Goal: Transaction & Acquisition: Purchase product/service

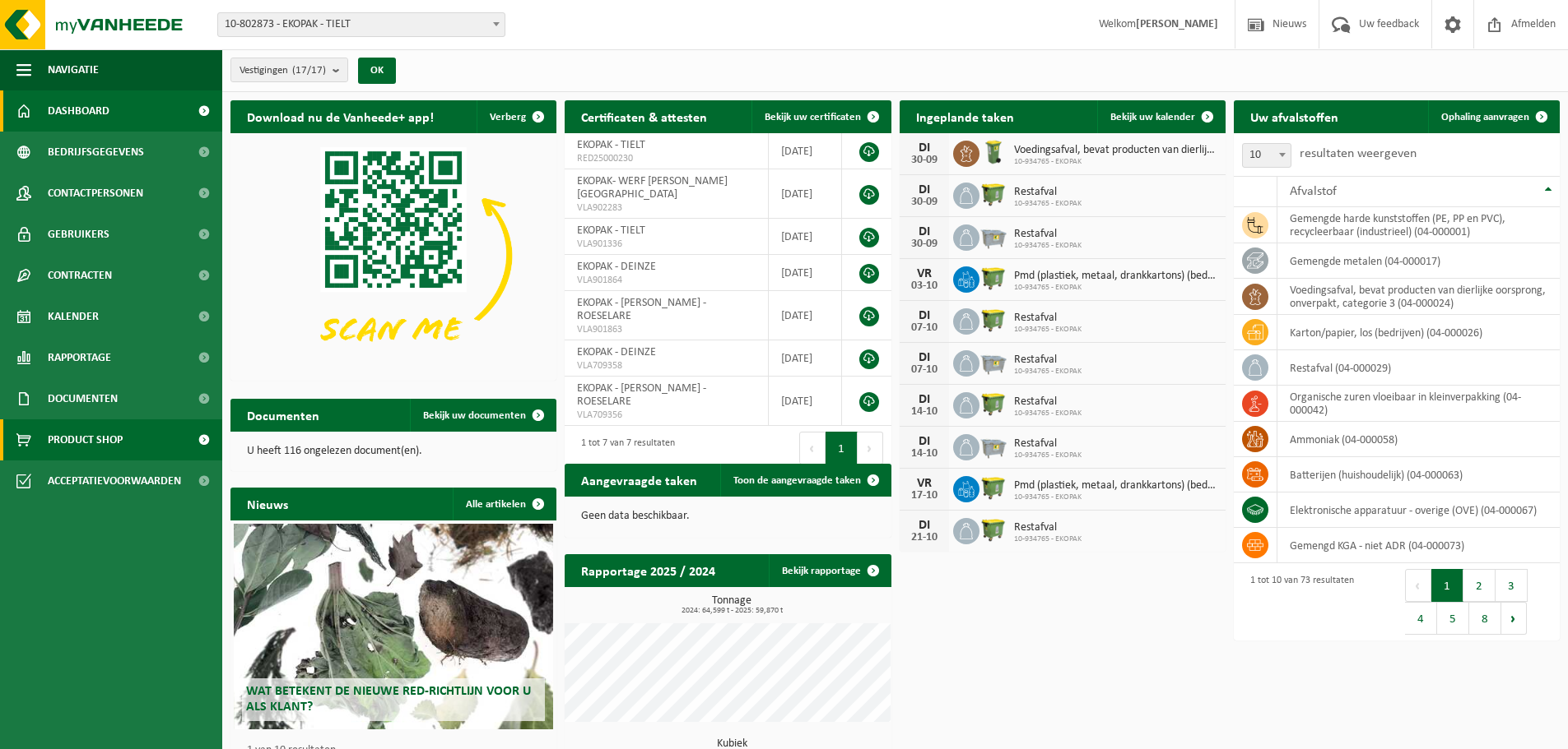
click at [93, 433] on span "Product Shop" at bounding box center [85, 440] width 75 height 41
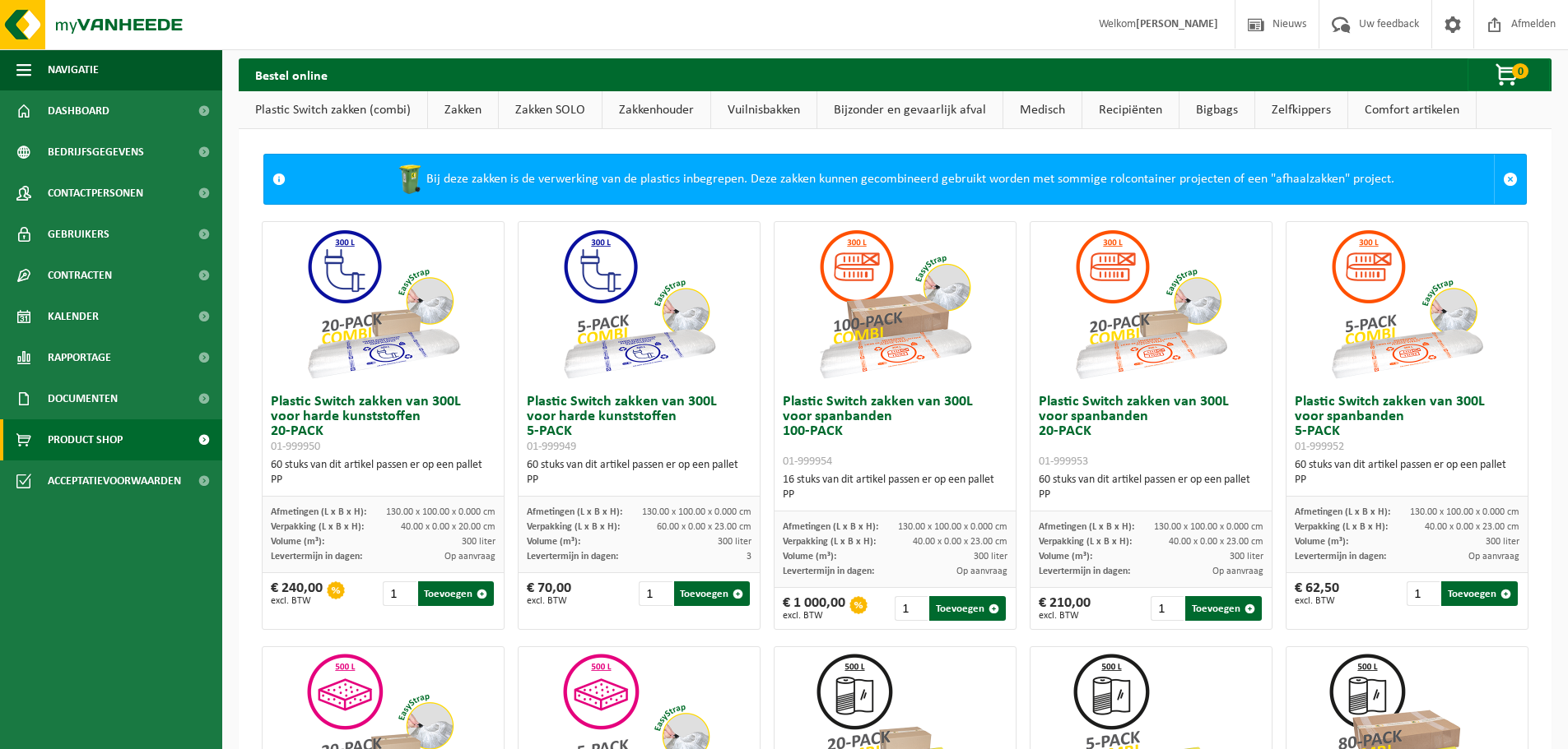
click at [449, 116] on link "Zakken" at bounding box center [463, 110] width 70 height 38
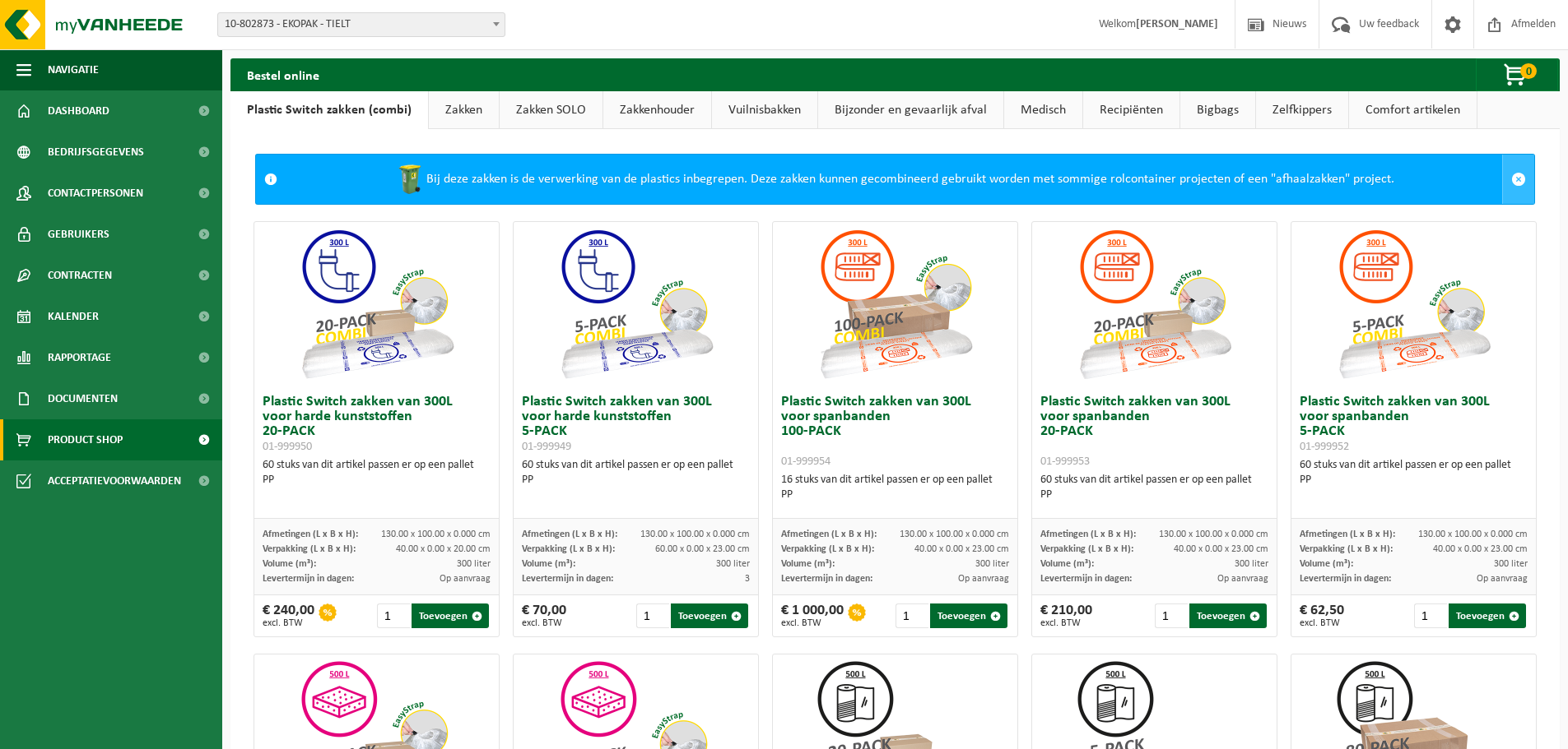
click at [1511, 180] on span at bounding box center [1517, 179] width 15 height 15
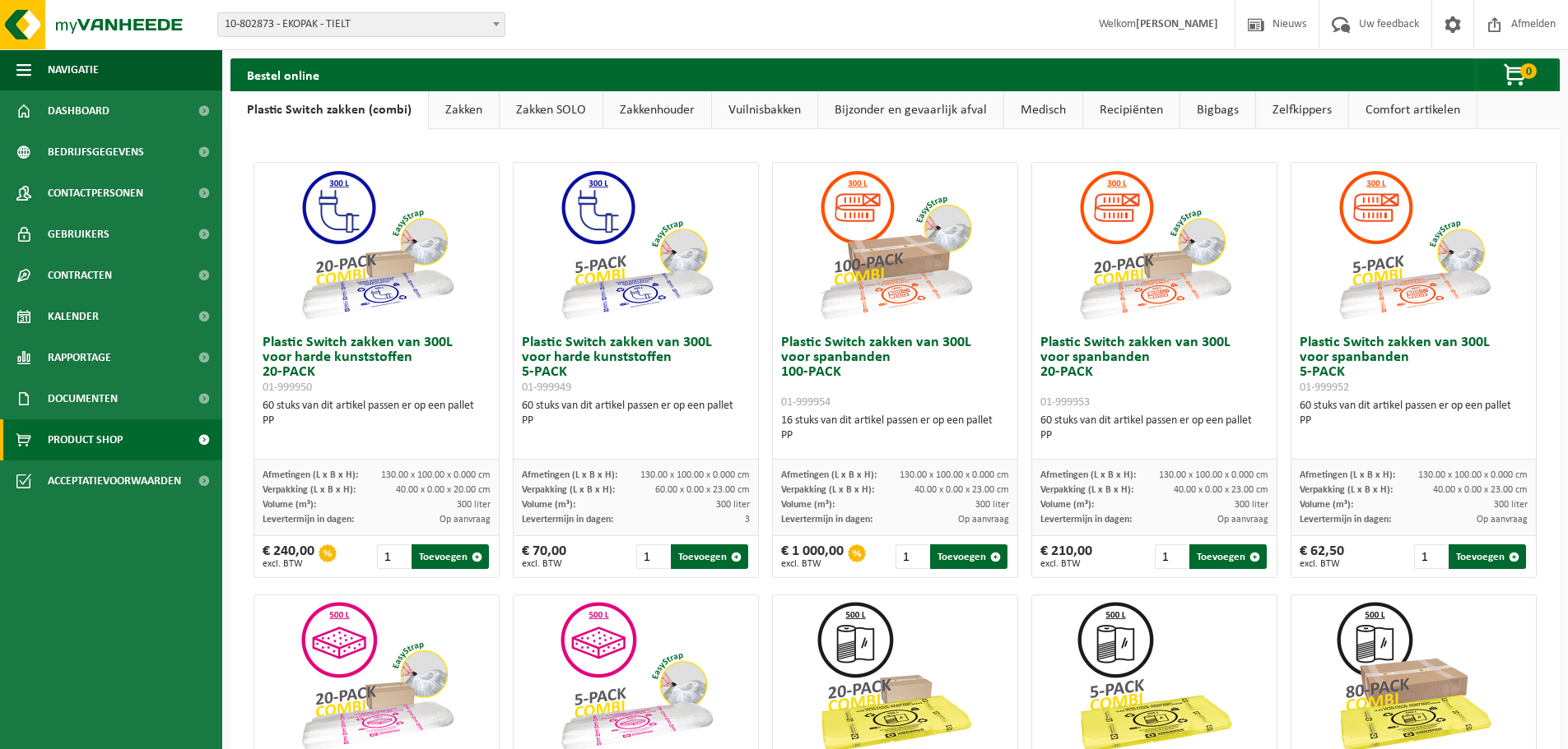
click at [444, 114] on link "Zakken" at bounding box center [464, 110] width 70 height 38
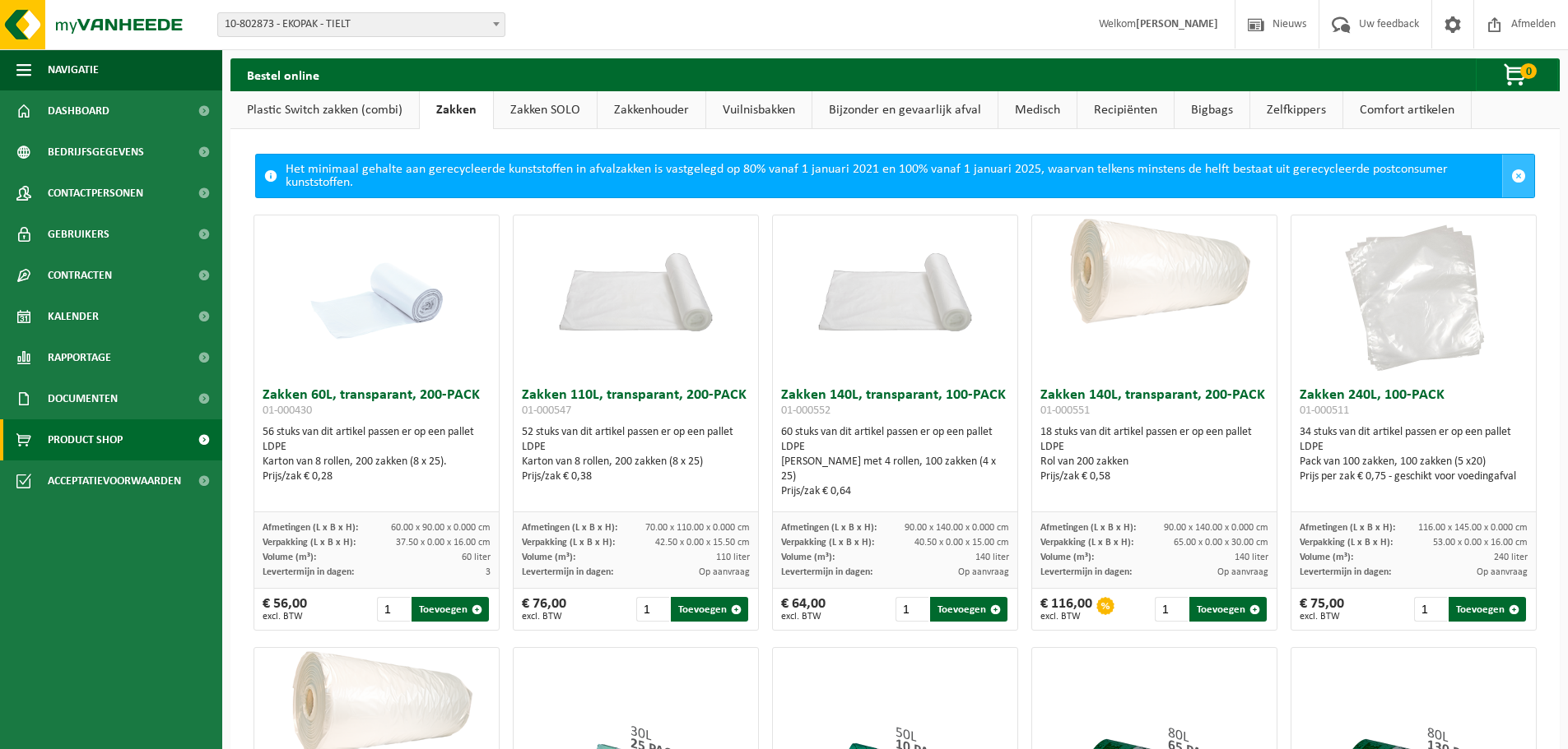
click at [1511, 176] on span at bounding box center [1517, 175] width 15 height 15
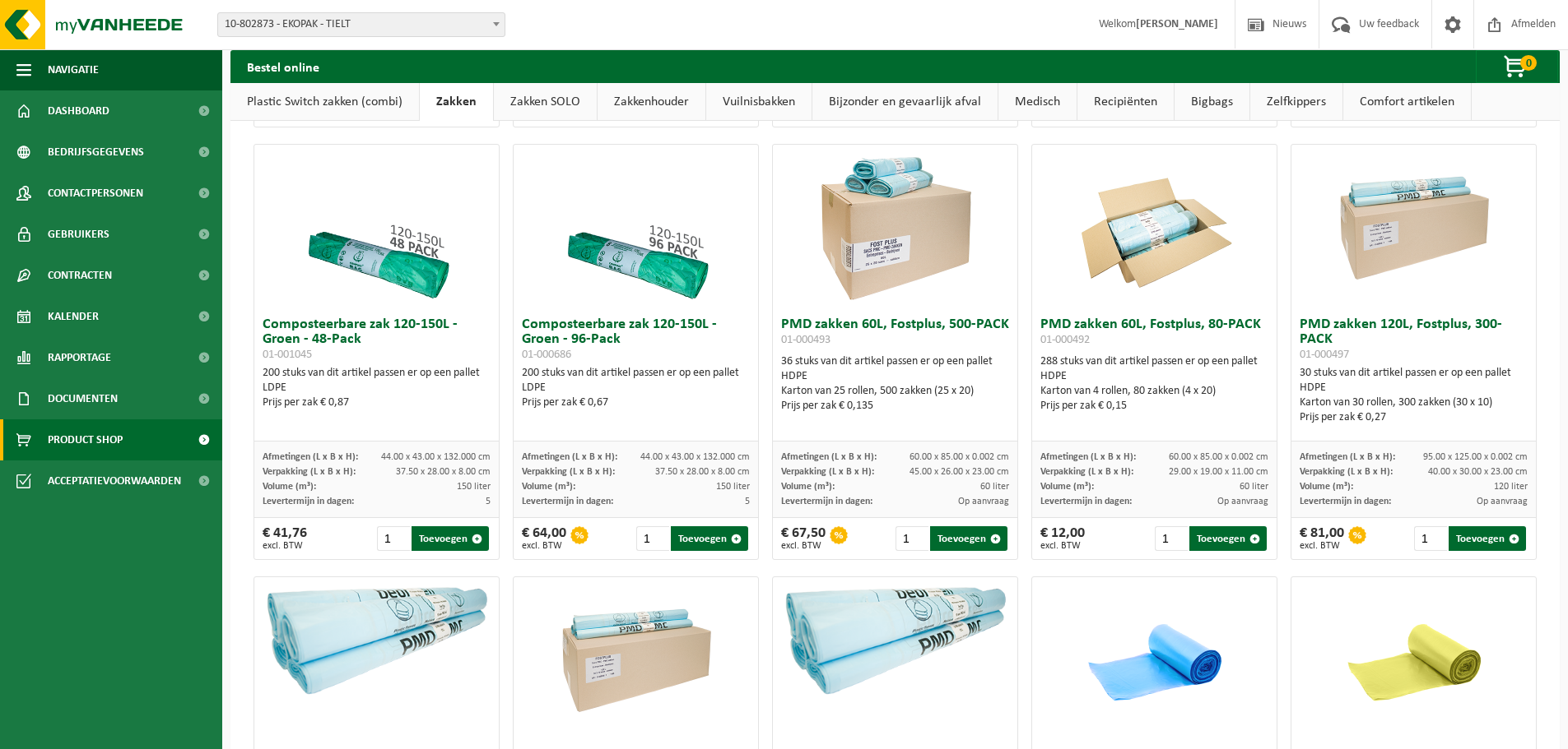
scroll to position [905, 0]
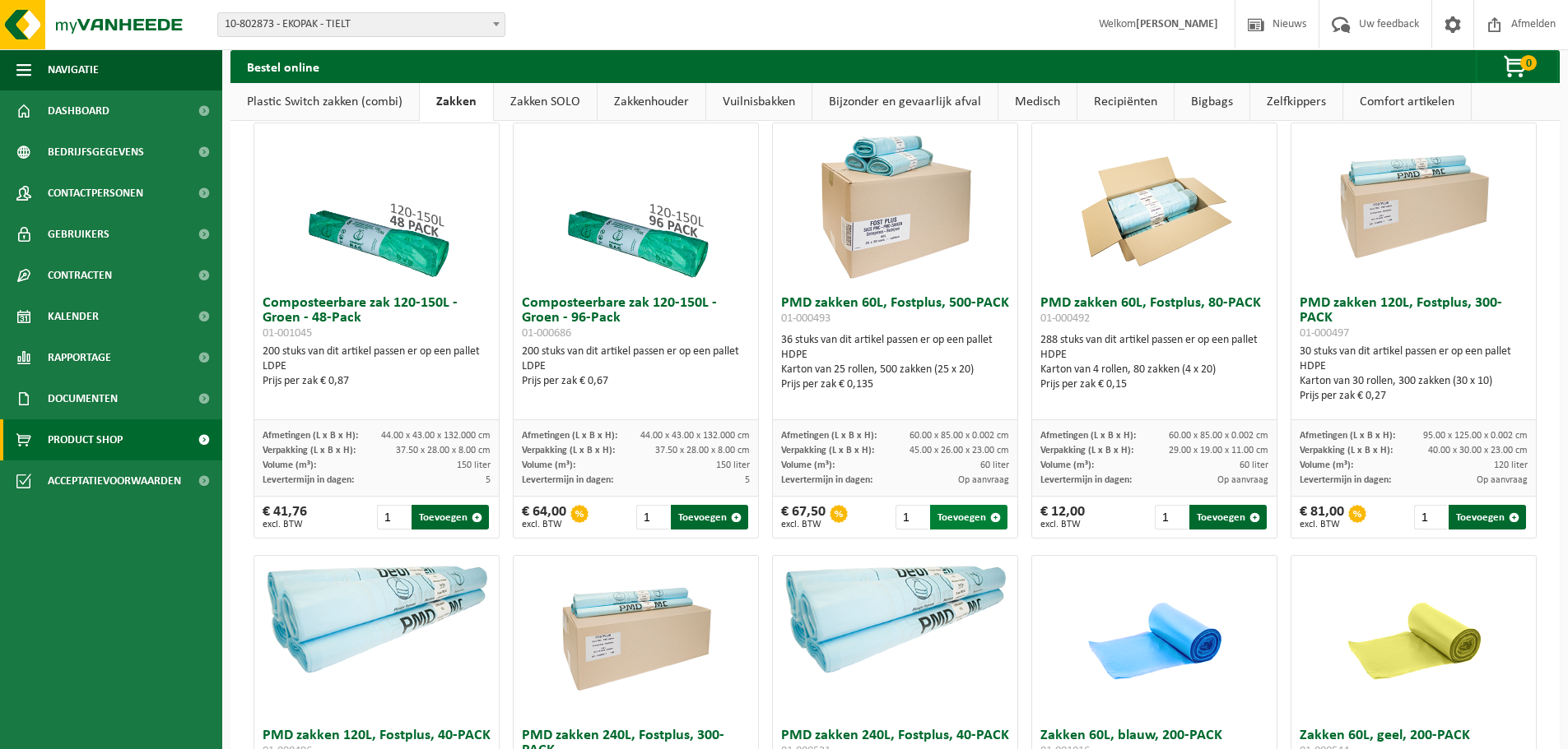
click at [960, 520] on button "Toevoegen" at bounding box center [969, 517] width 77 height 25
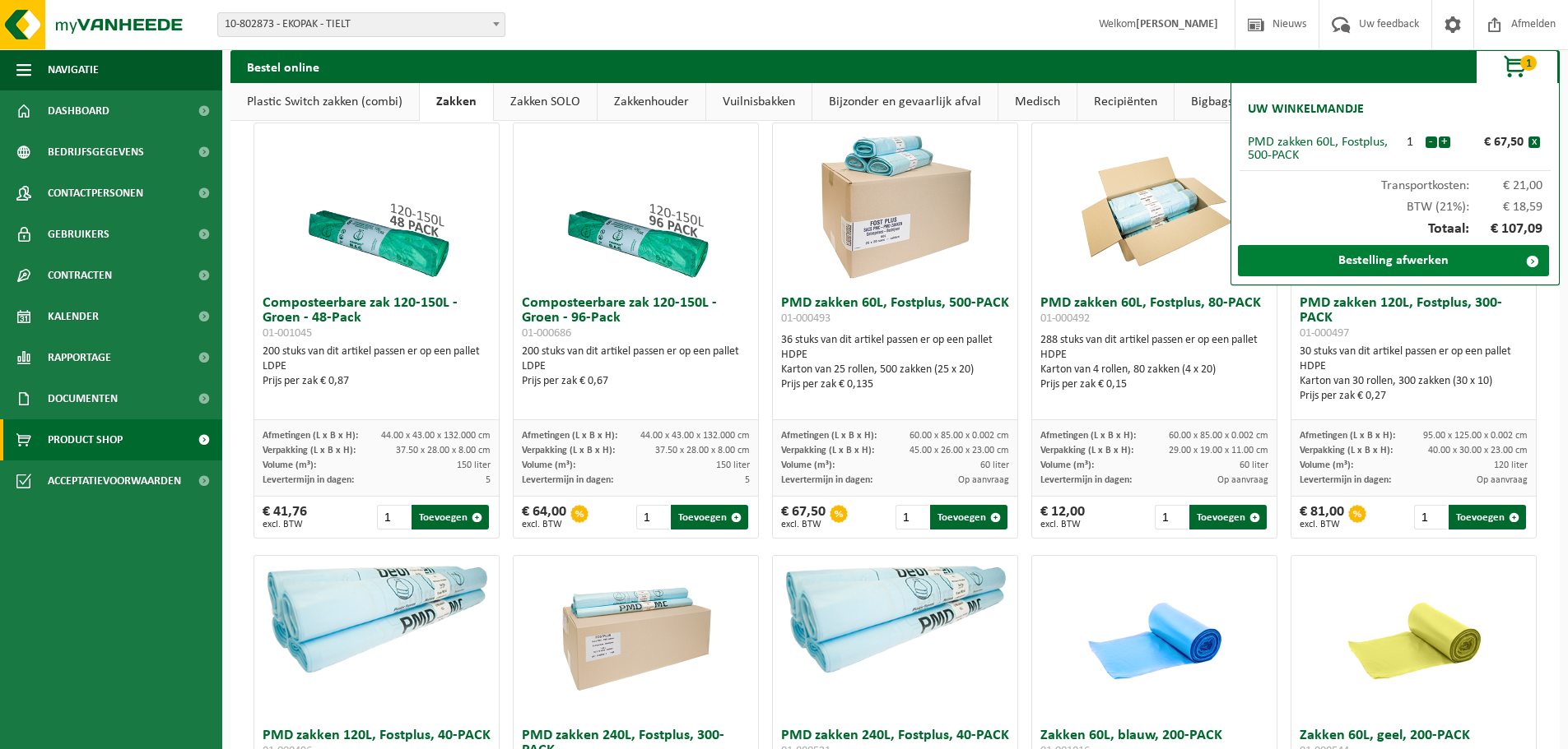
click at [1471, 260] on link "Bestelling afwerken" at bounding box center [1392, 260] width 311 height 32
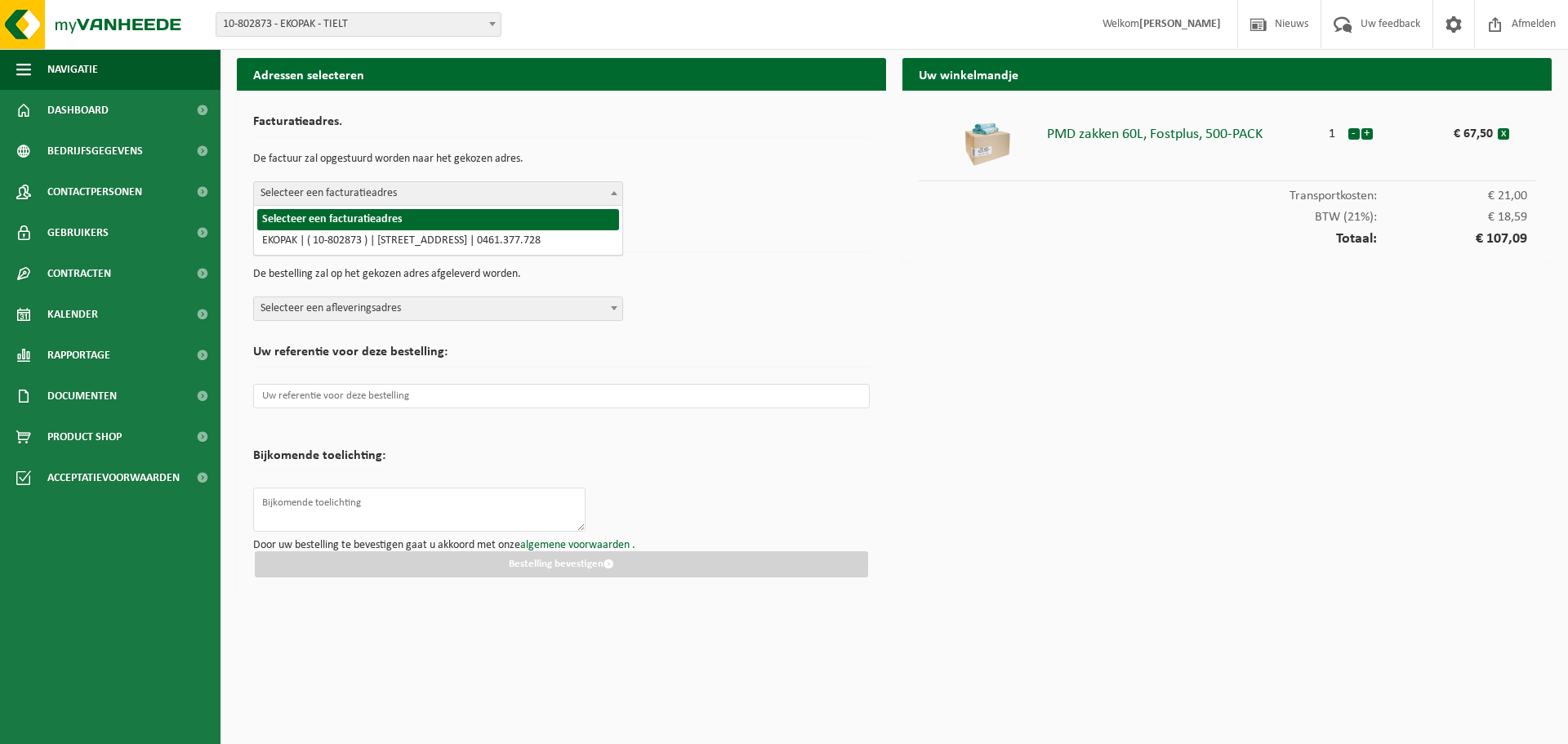
click at [337, 194] on span "Selecteer een facturatieadres" at bounding box center [438, 193] width 368 height 23
click at [306, 307] on span "Selecteer een afleveringsadres" at bounding box center [438, 309] width 368 height 23
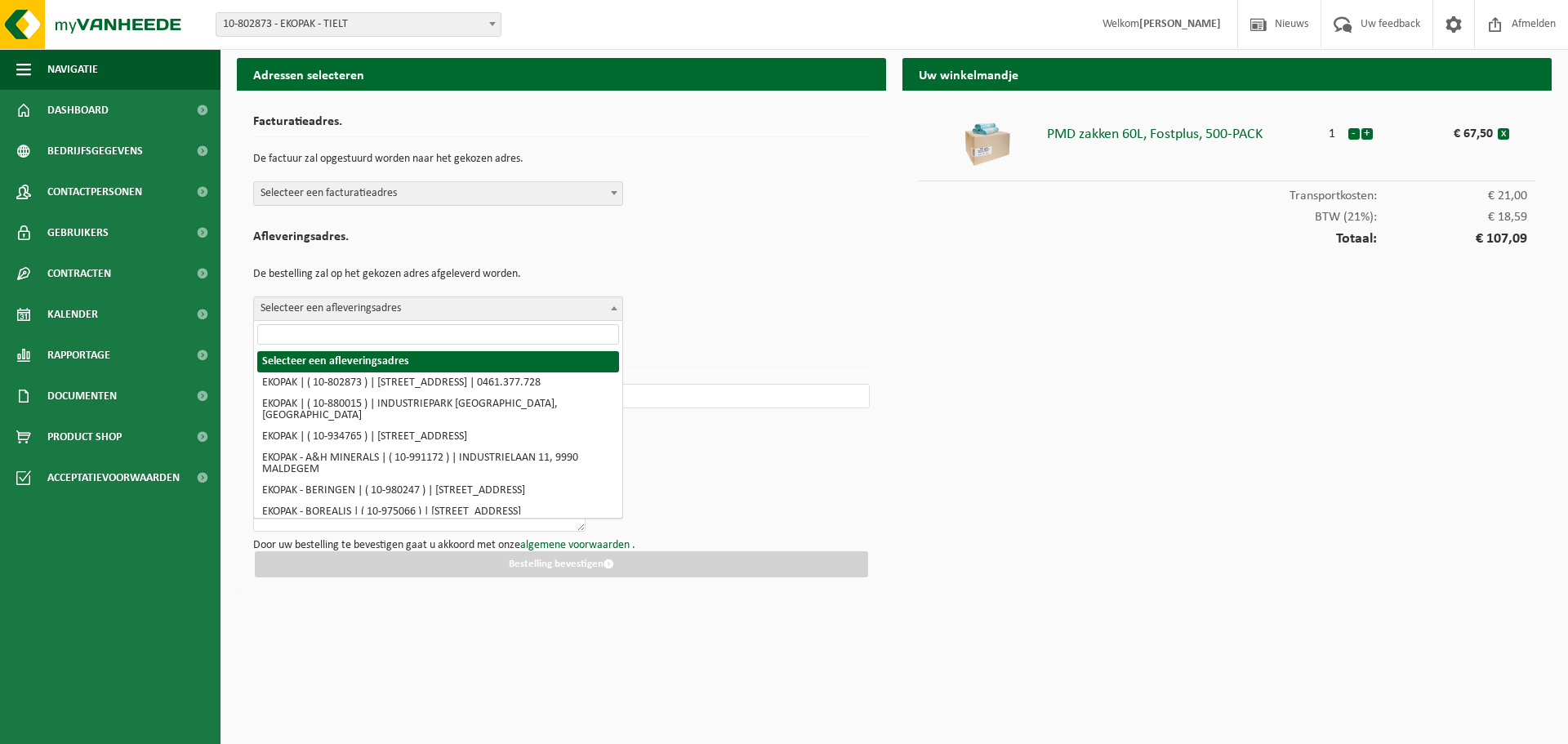
click at [382, 249] on h2 "Afleveringsadres." at bounding box center [562, 241] width 617 height 22
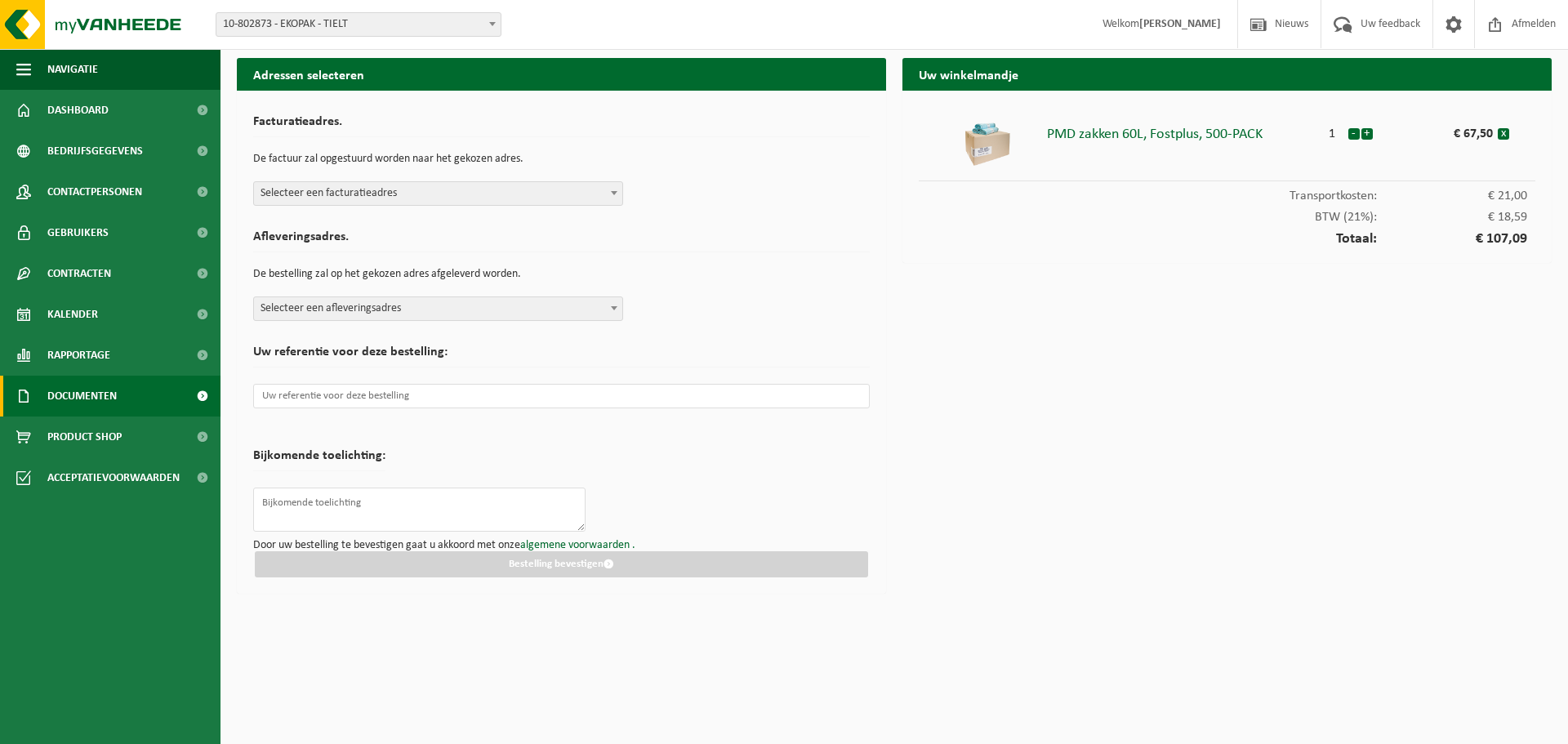
click at [62, 396] on span "Documenten" at bounding box center [82, 396] width 70 height 41
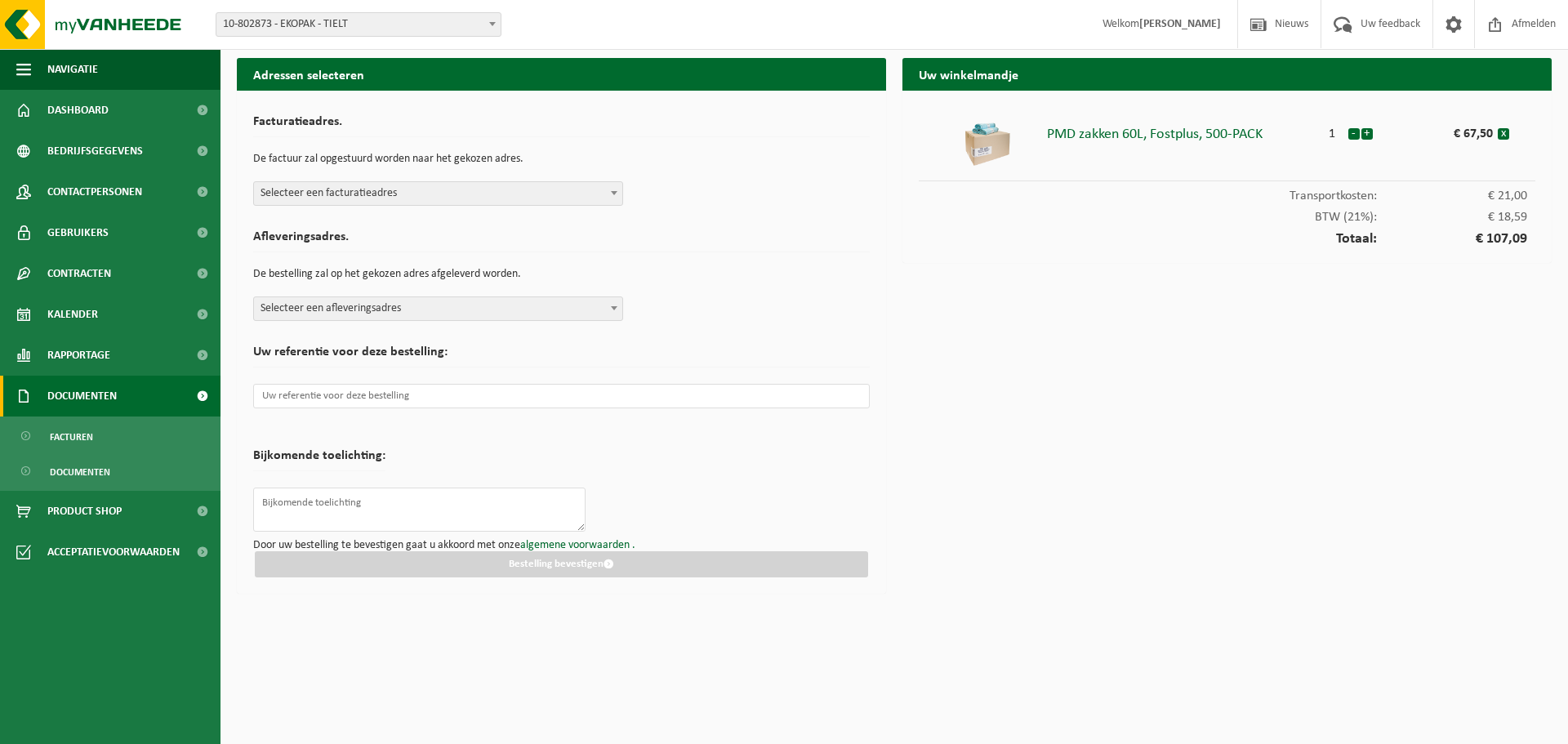
click at [62, 396] on span "Documenten" at bounding box center [82, 396] width 70 height 41
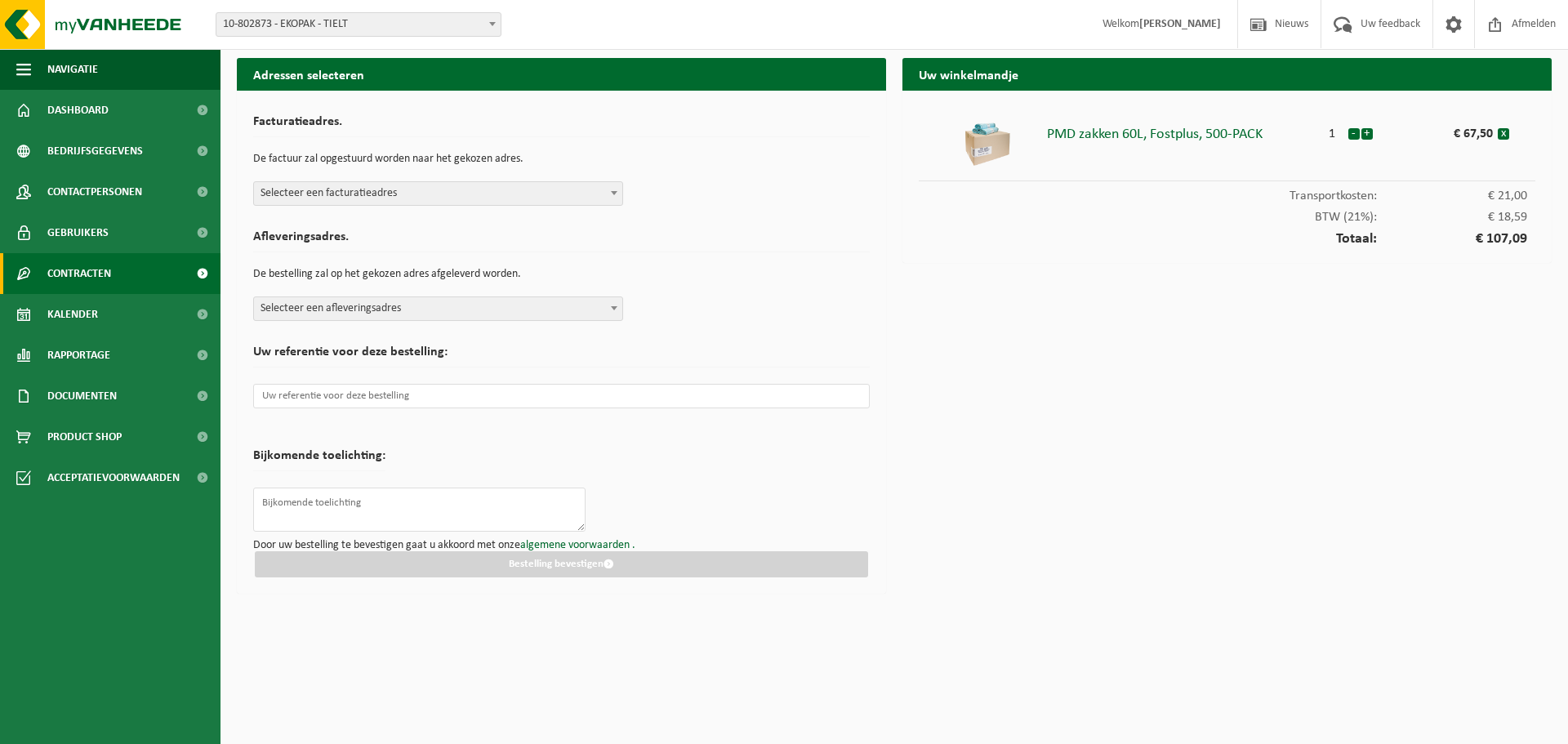
click at [73, 275] on span "Contracten" at bounding box center [79, 274] width 64 height 41
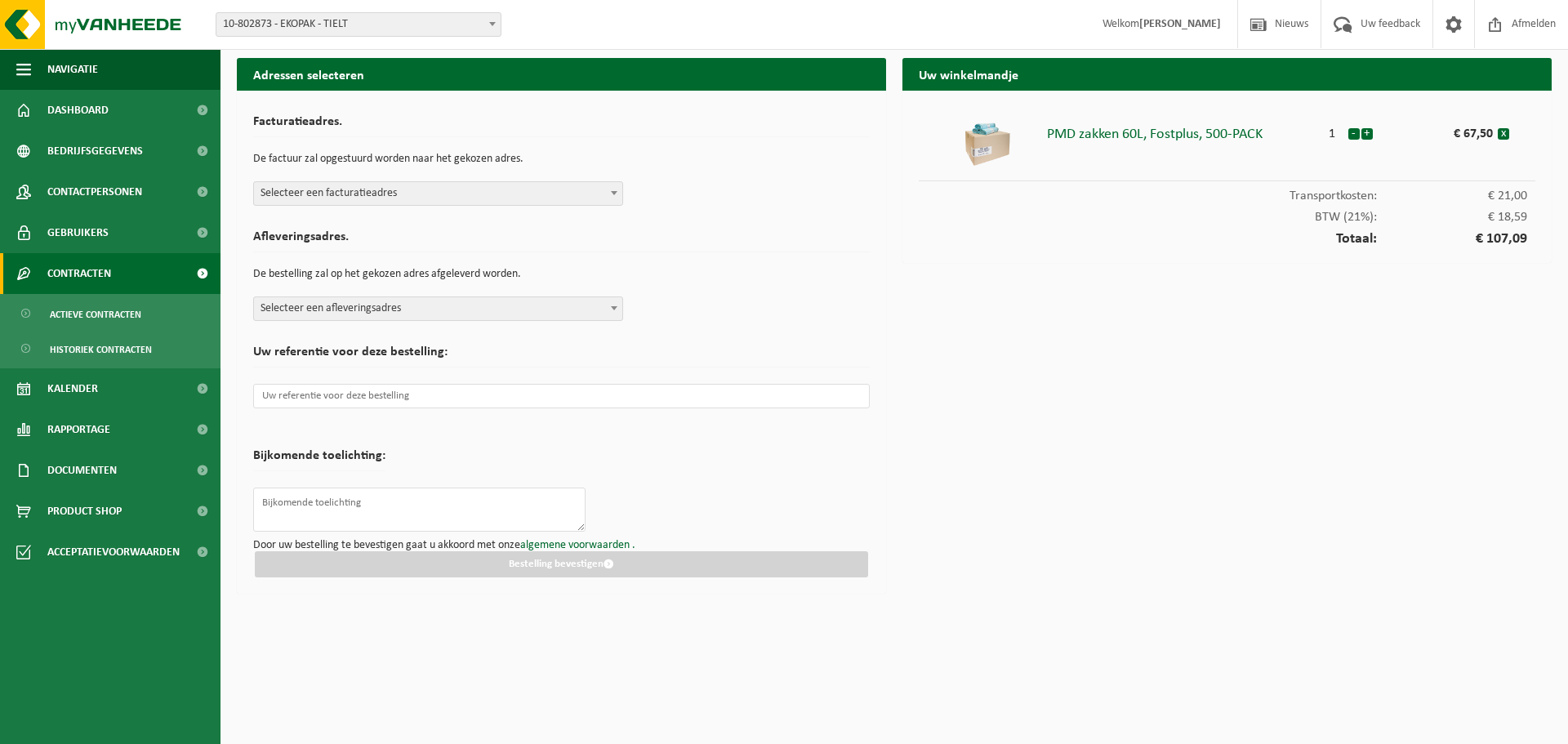
click at [70, 272] on span "Contracten" at bounding box center [79, 274] width 64 height 41
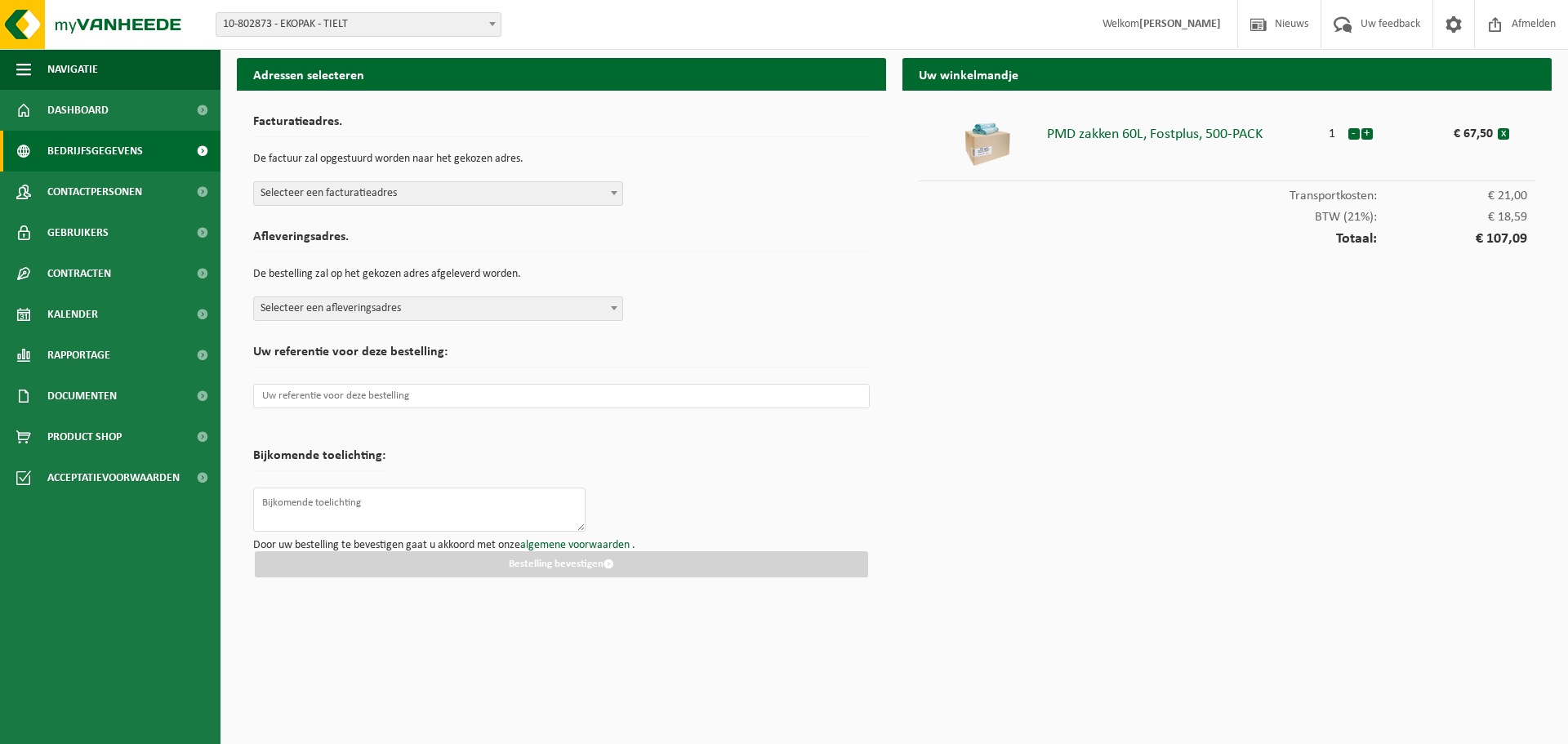
click at [92, 160] on span "Bedrijfsgegevens" at bounding box center [95, 151] width 95 height 41
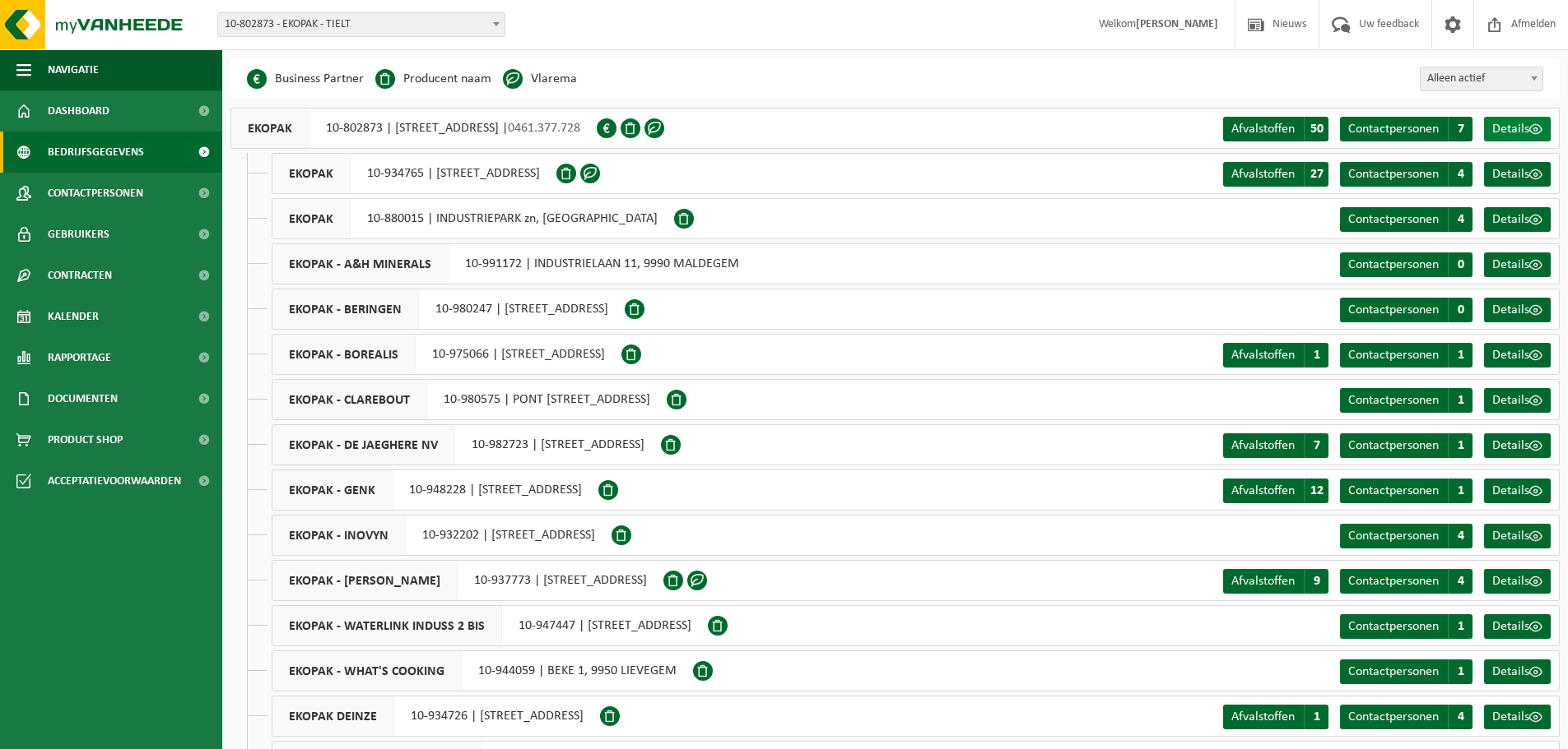
click at [1514, 126] on span "Details" at bounding box center [1510, 128] width 37 height 13
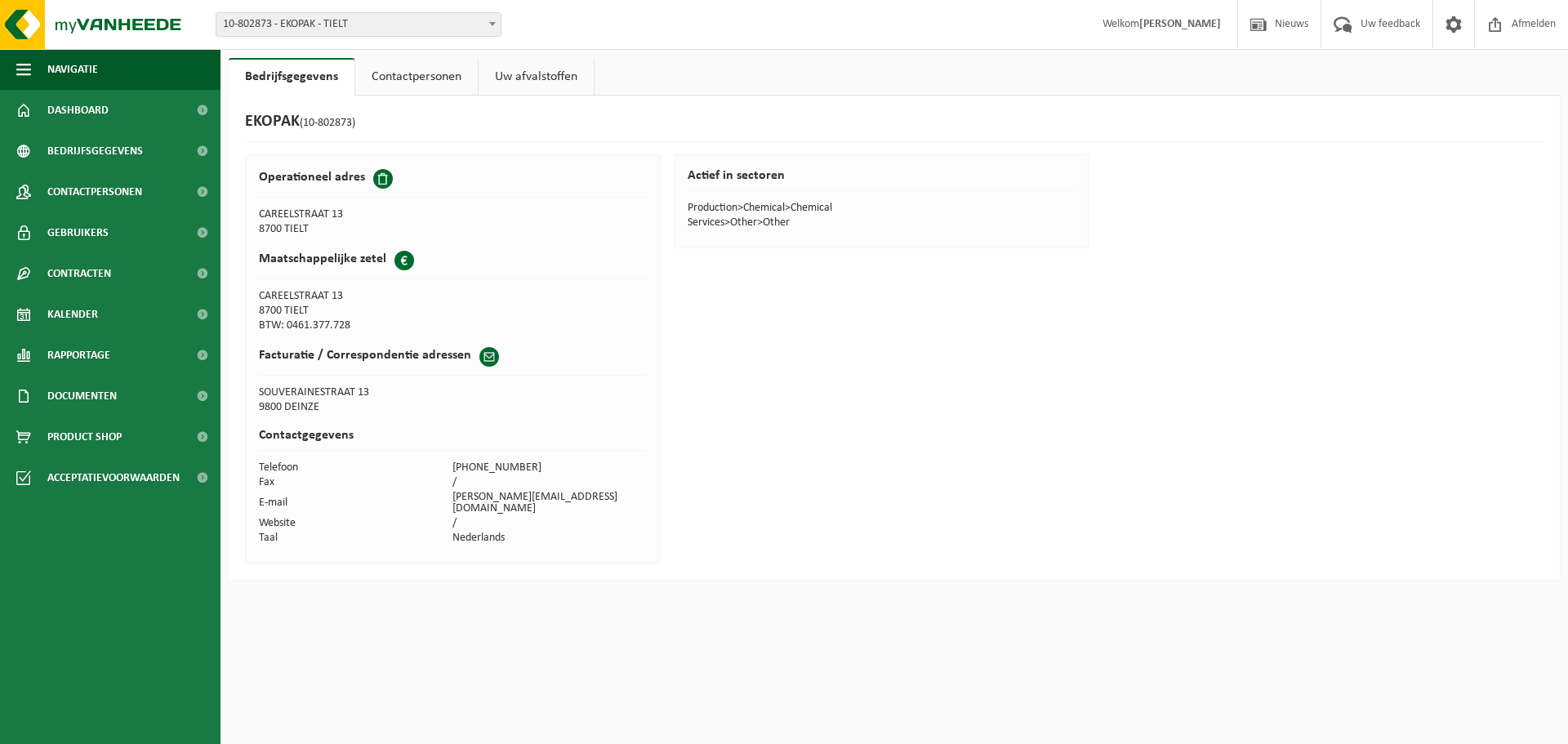
click at [328, 219] on td "CAREELSTRAAT 13" at bounding box center [356, 214] width 195 height 14
click at [454, 79] on link "Contactpersonen" at bounding box center [416, 77] width 122 height 37
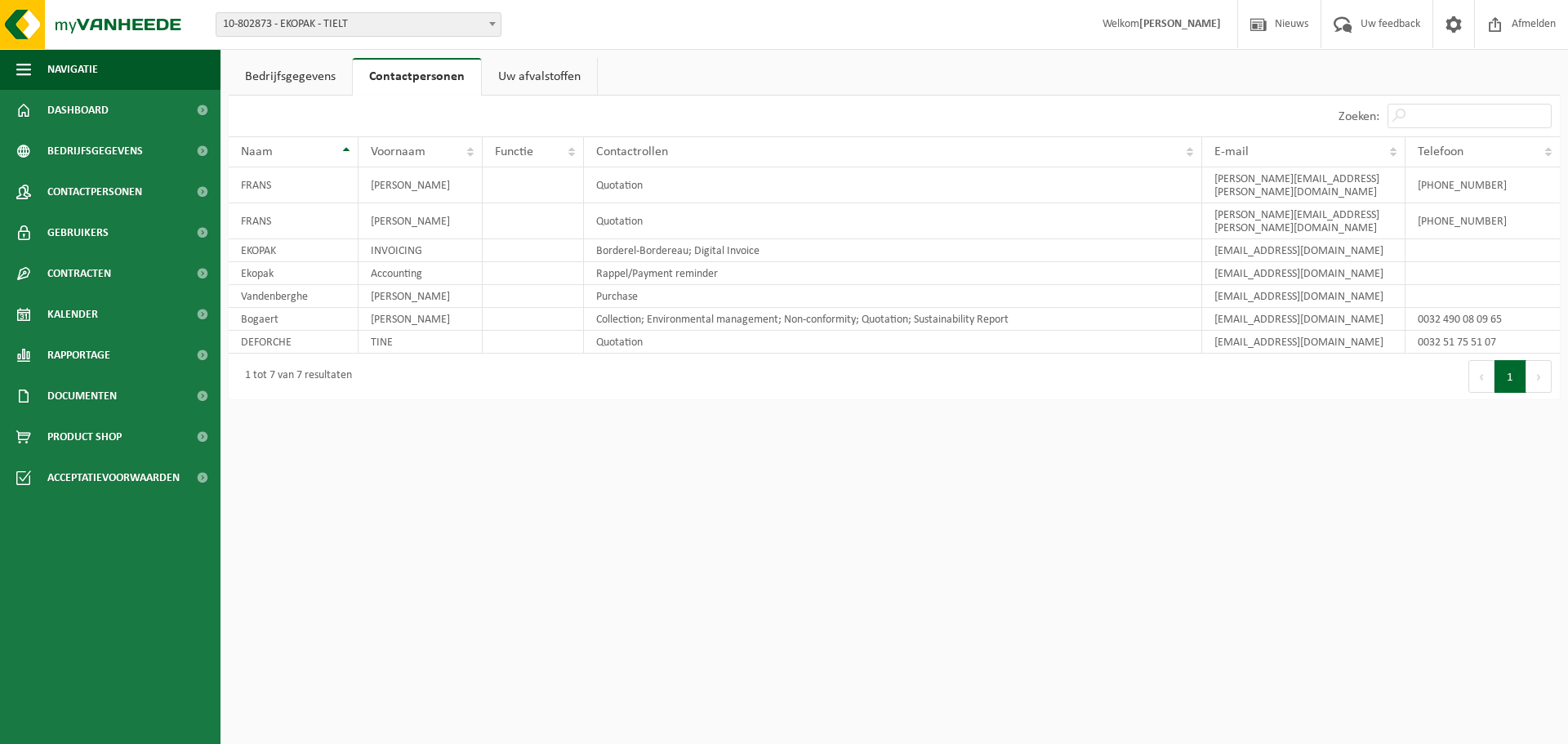
click at [312, 75] on link "Bedrijfsgegevens" at bounding box center [290, 77] width 123 height 37
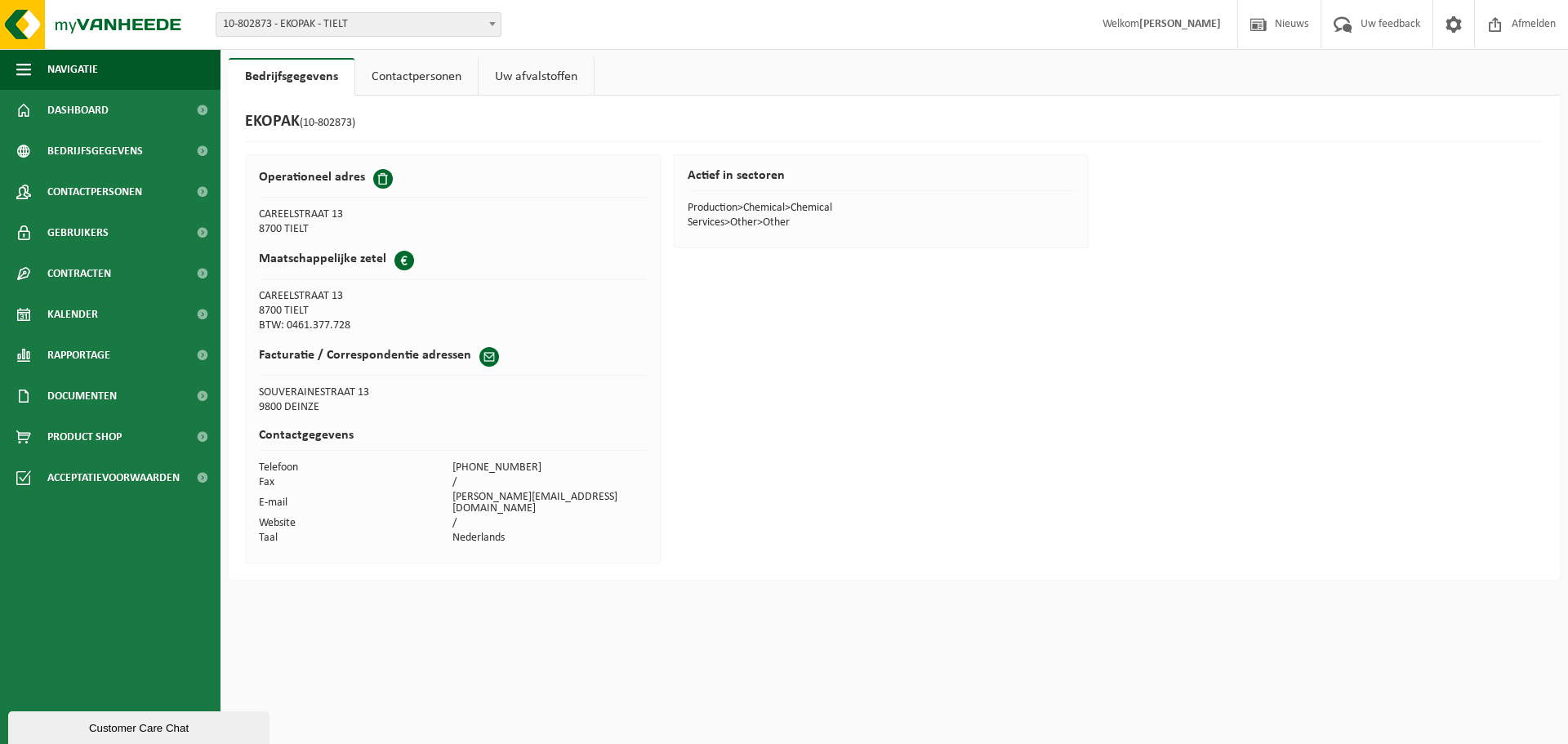
click at [432, 77] on link "Contactpersonen" at bounding box center [416, 77] width 122 height 37
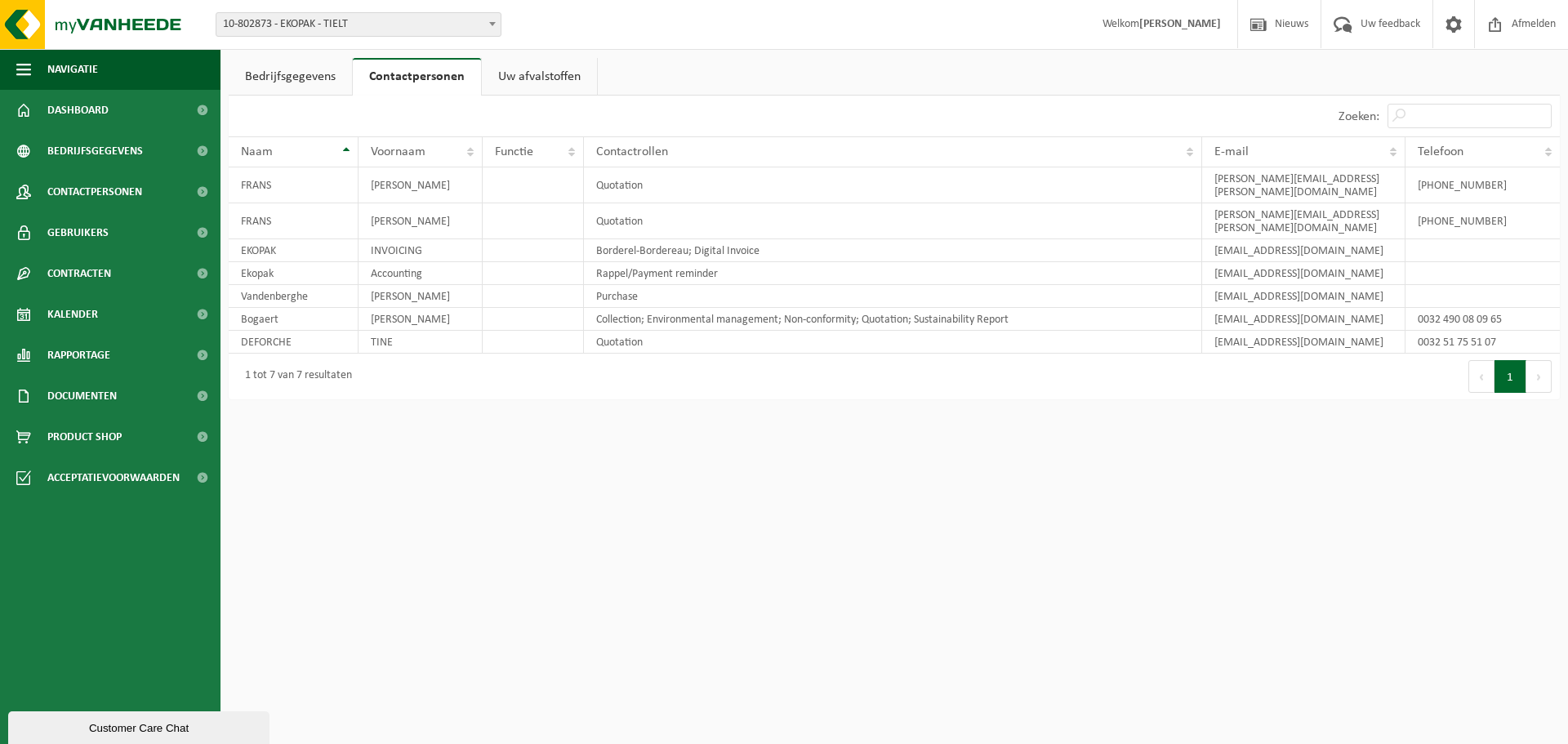
click at [542, 77] on link "Uw afvalstoffen" at bounding box center [539, 77] width 115 height 37
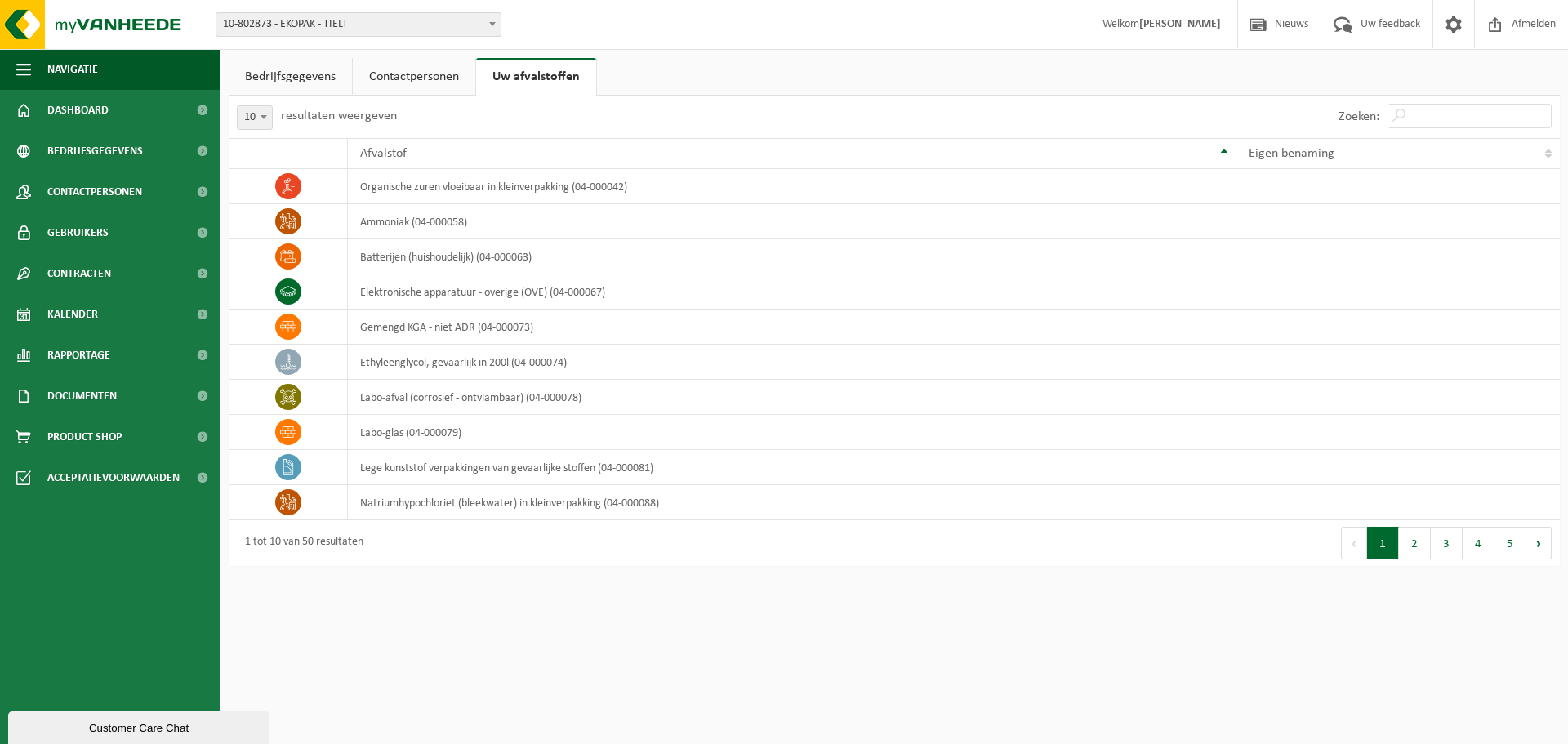
click at [283, 71] on link "Bedrijfsgegevens" at bounding box center [290, 77] width 123 height 37
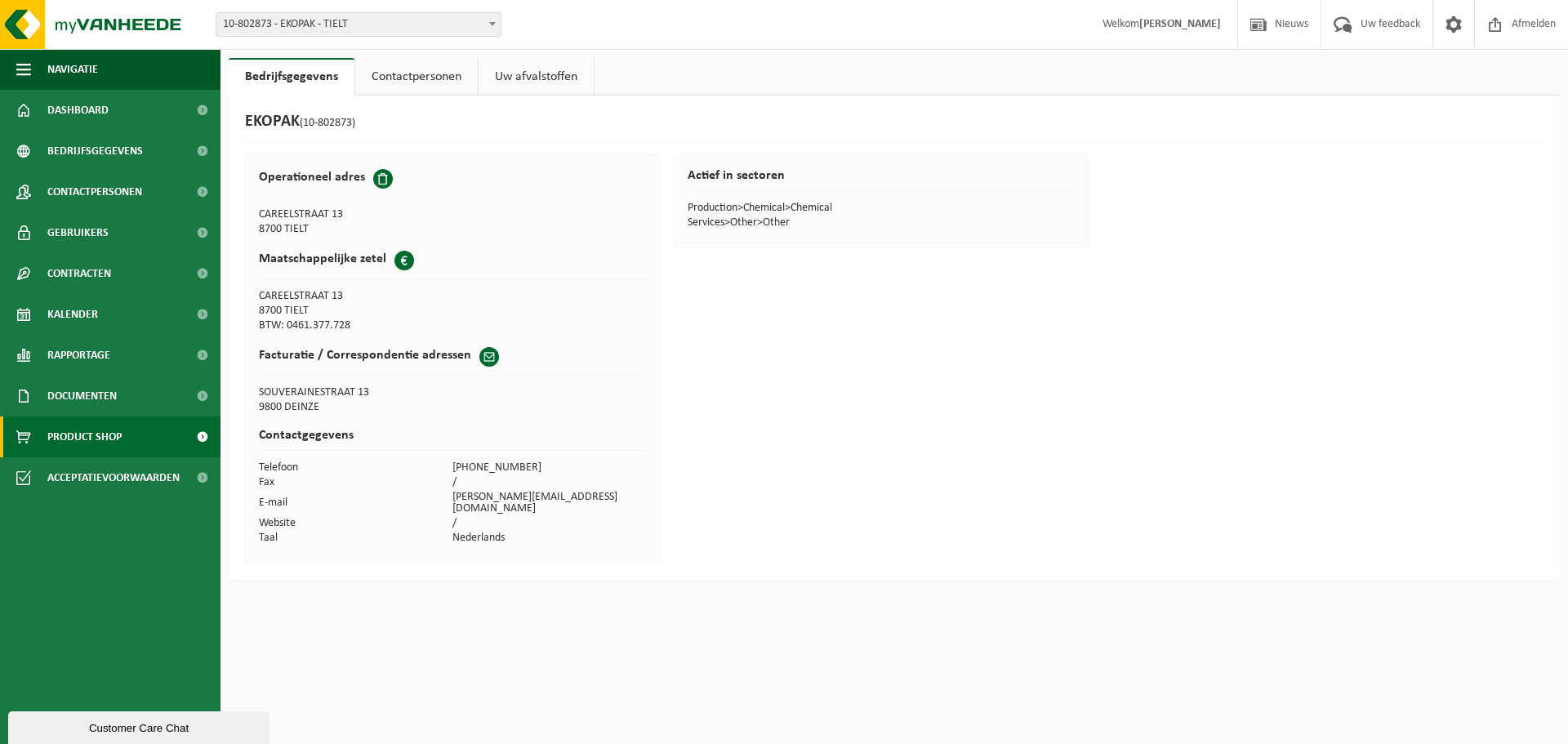
click at [76, 429] on span "Product Shop" at bounding box center [84, 437] width 74 height 41
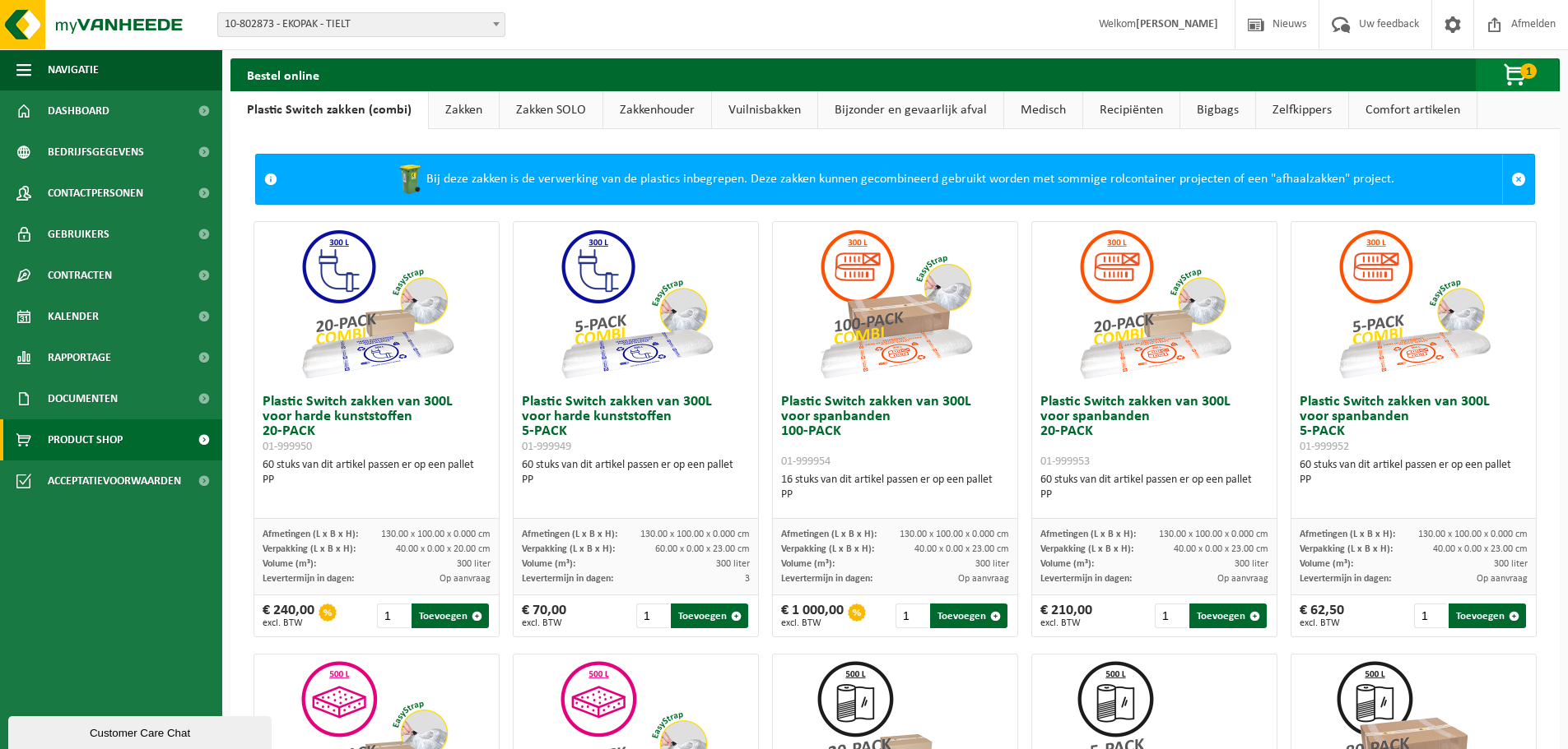
click at [1511, 71] on span "button" at bounding box center [1516, 75] width 82 height 33
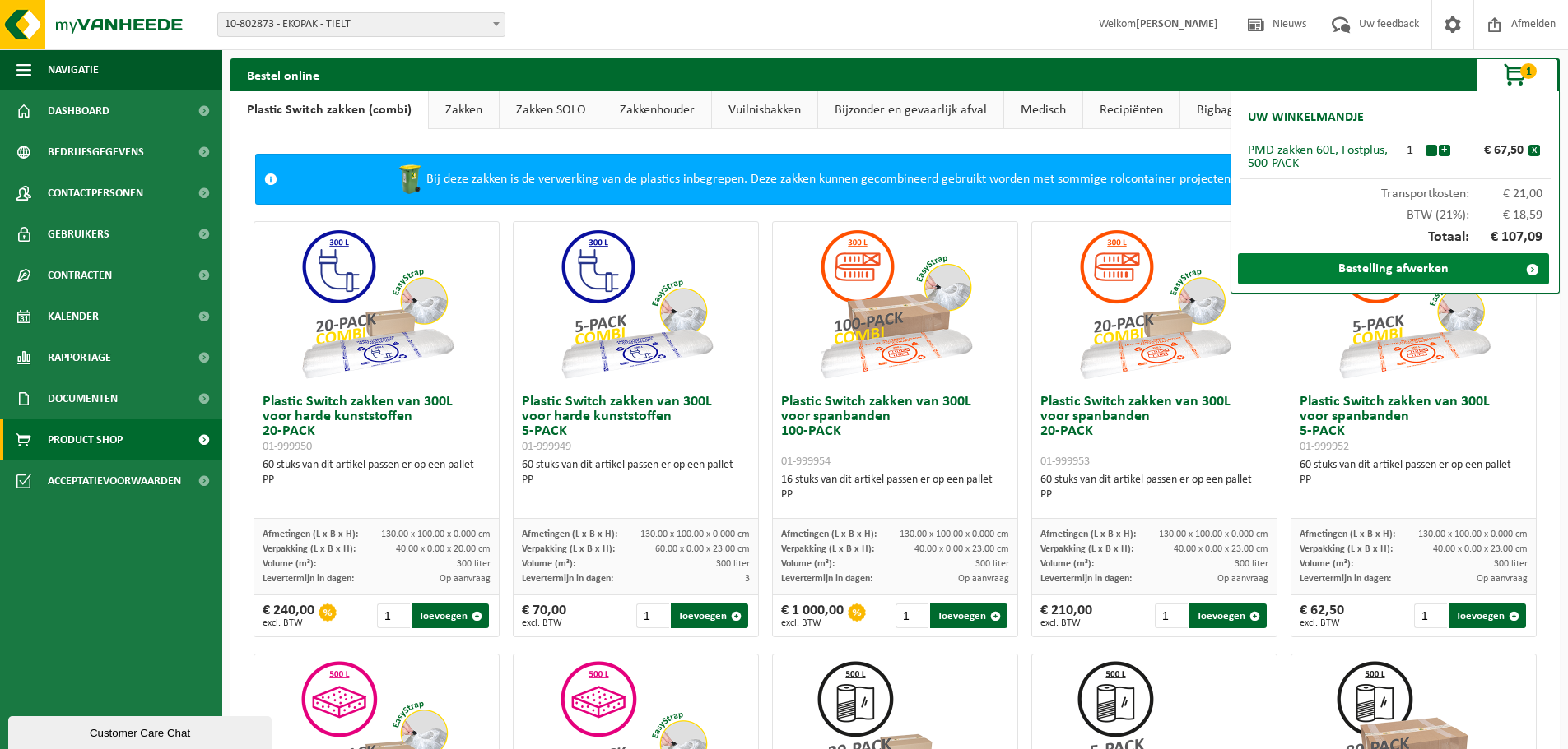
click at [1428, 269] on link "Bestelling afwerken" at bounding box center [1392, 269] width 311 height 32
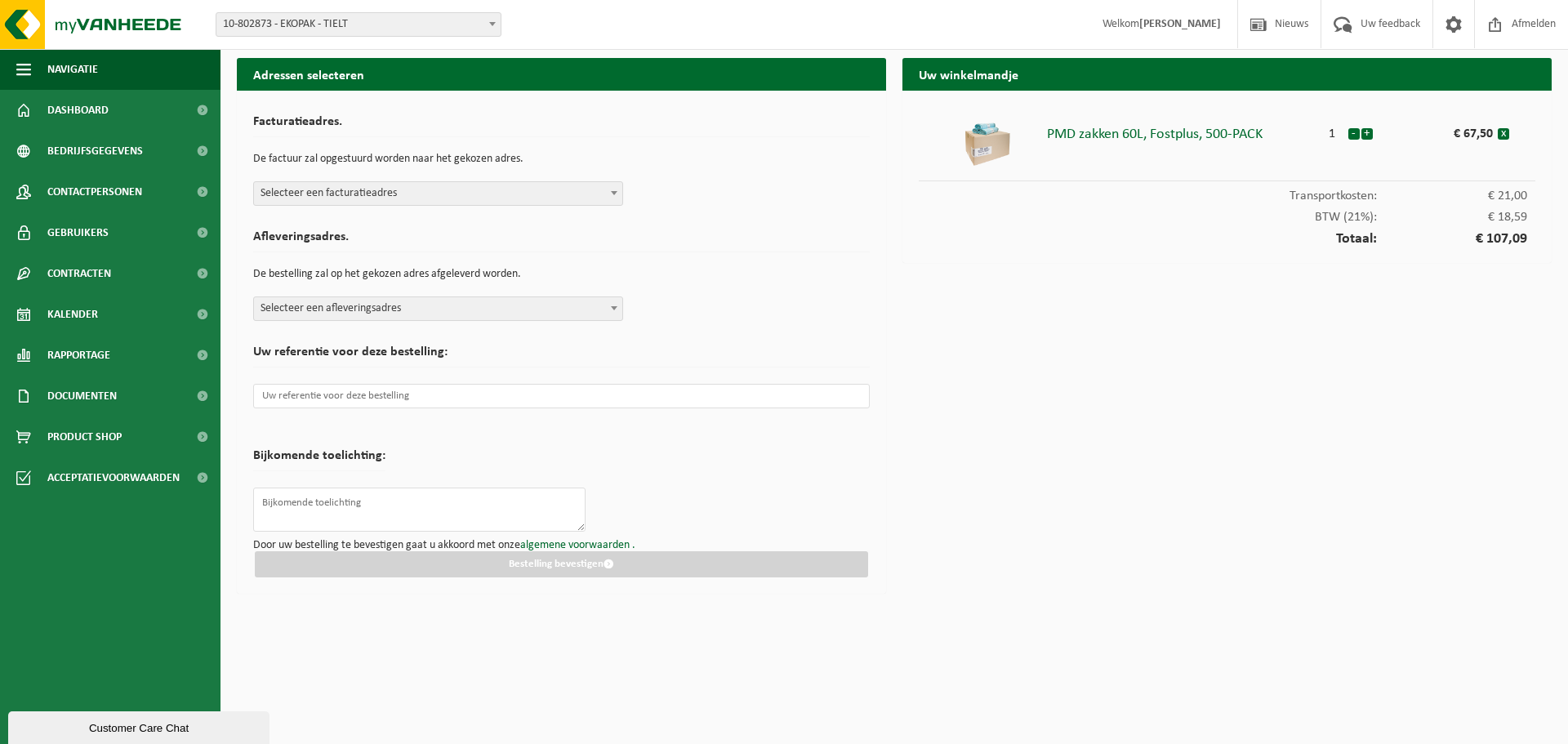
click at [600, 196] on span "Selecteer een facturatieadres" at bounding box center [438, 193] width 368 height 23
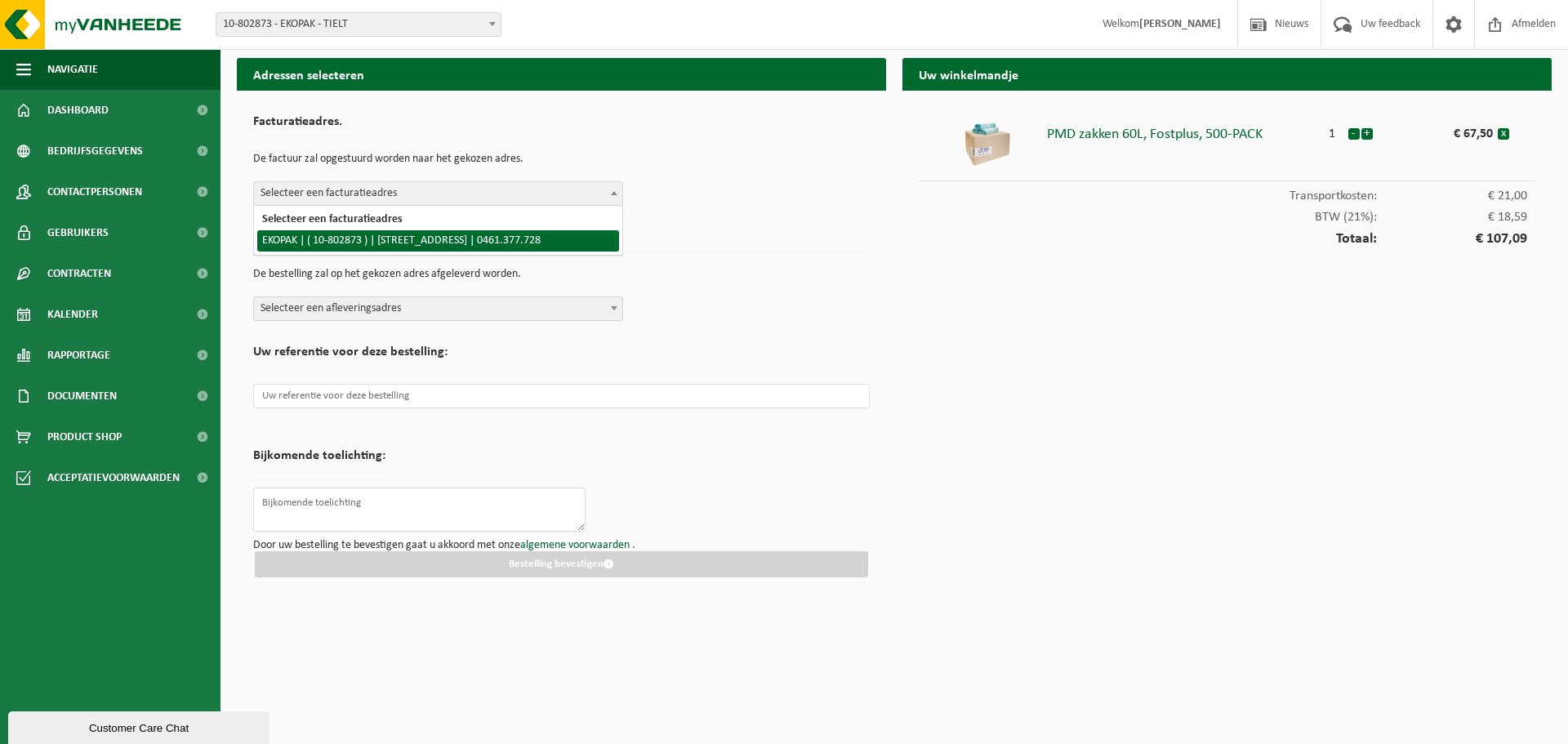
select select "119901"
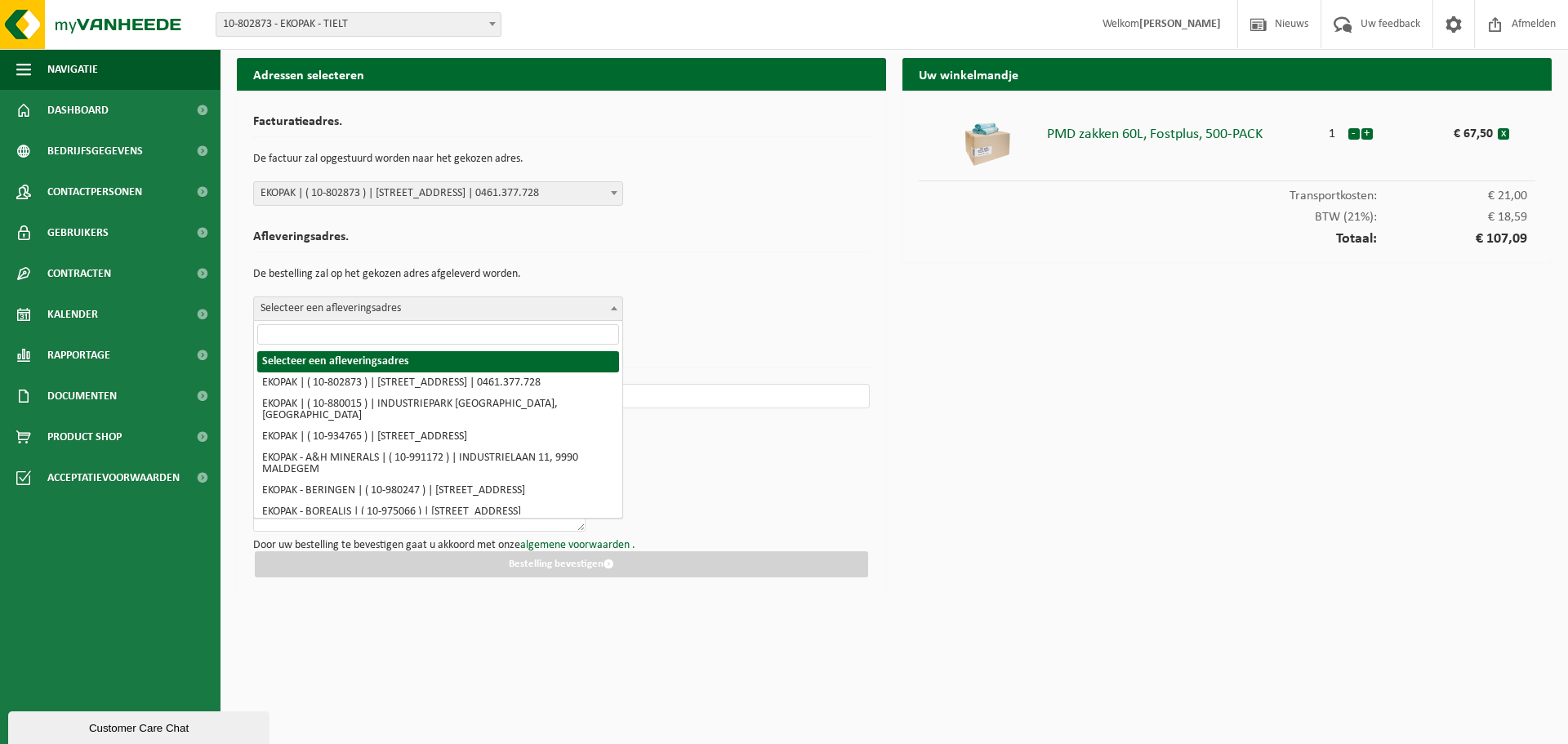
click at [516, 310] on span "Selecteer een afleveringsadres" at bounding box center [438, 309] width 368 height 23
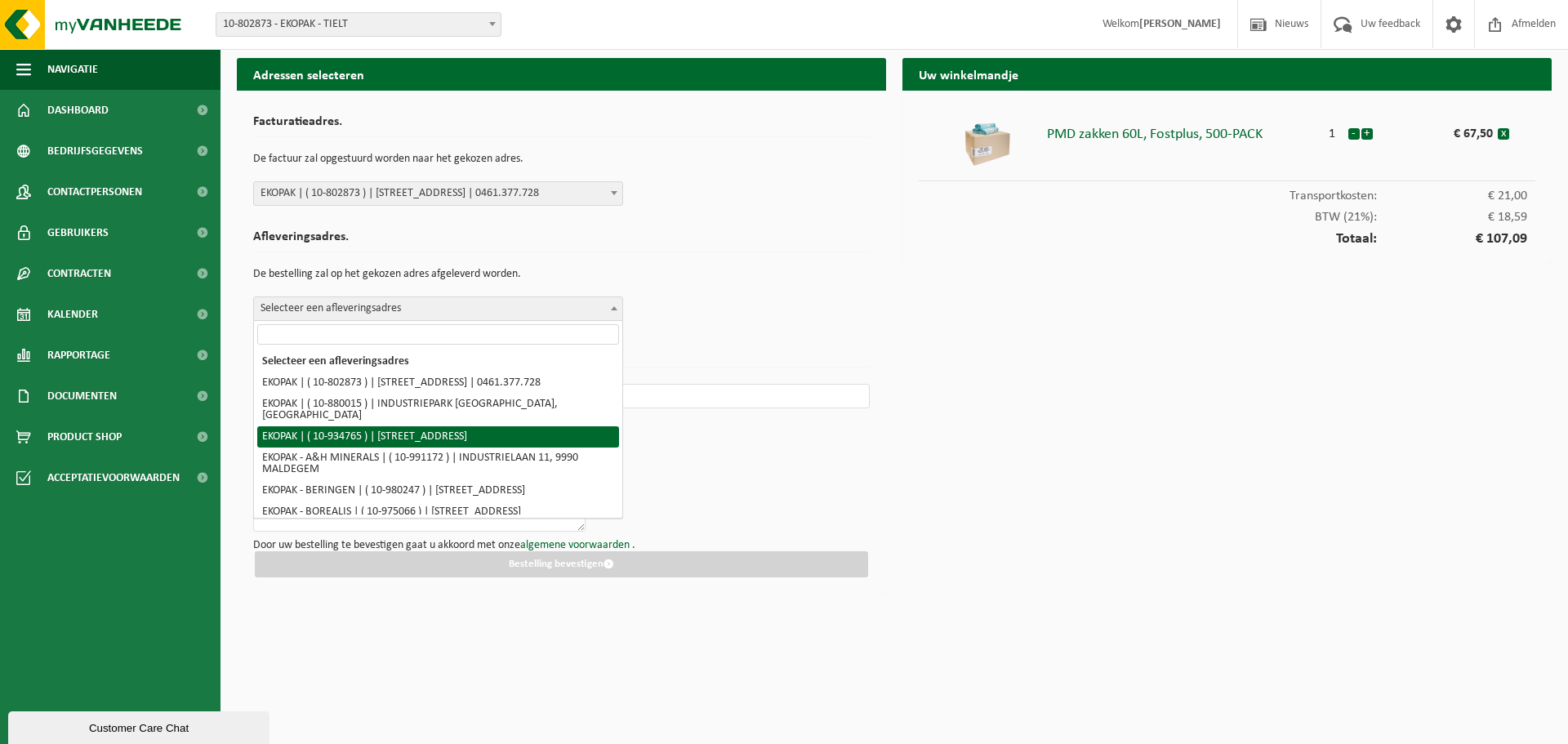
select select "136328"
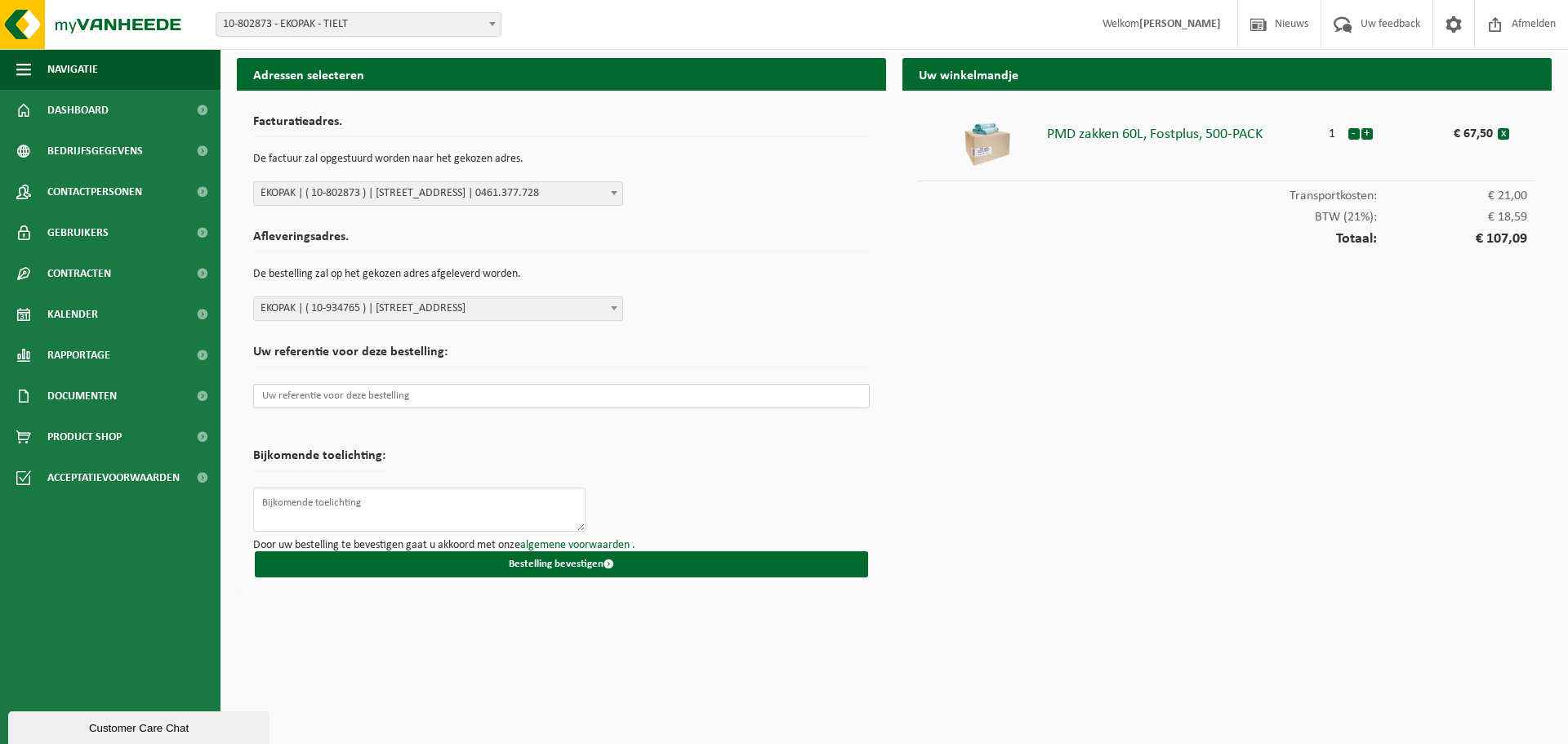
click at [444, 397] on input "text" at bounding box center [562, 396] width 617 height 25
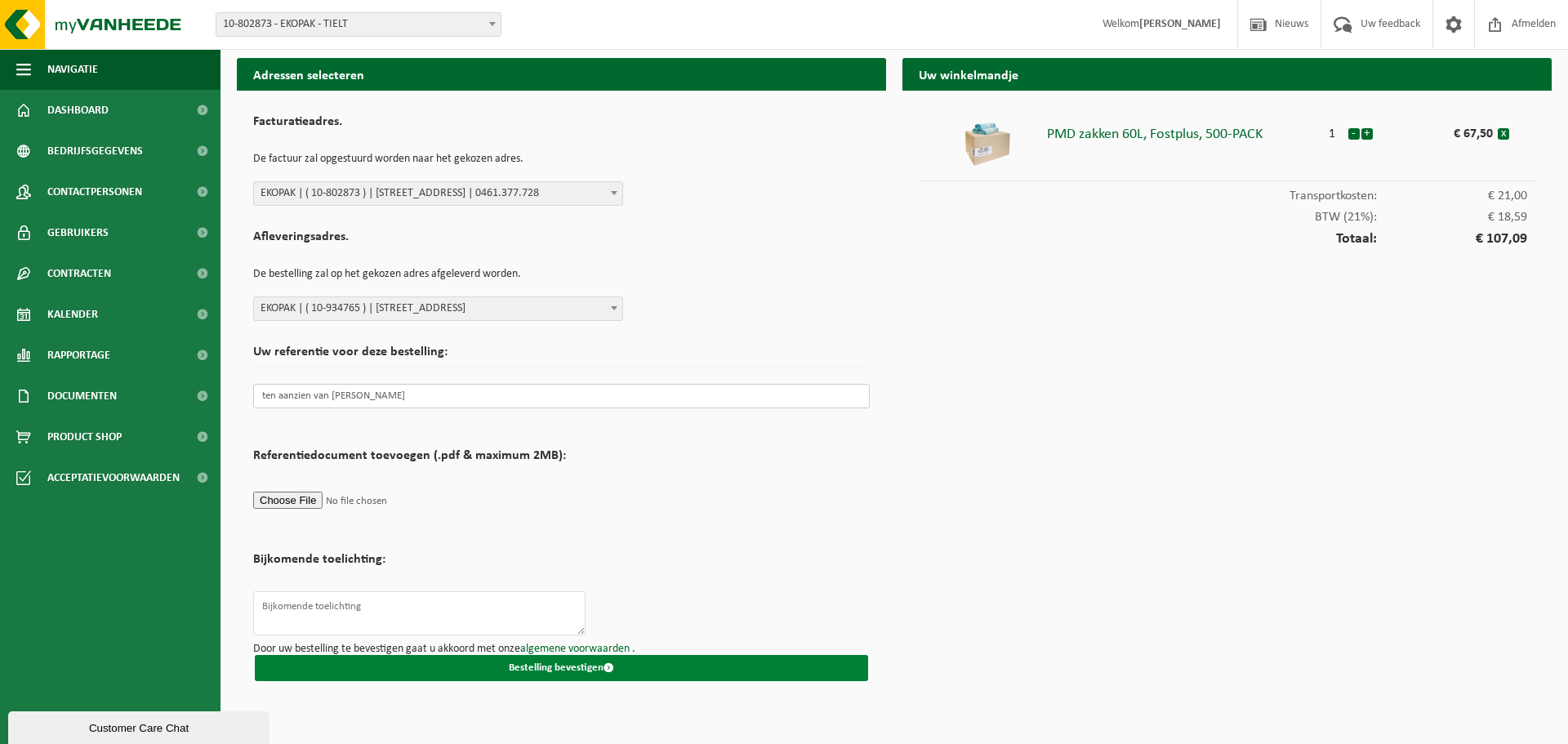
type input "ten aanzien van Kim Bogaert"
click at [536, 668] on button "Bestelling bevestigen" at bounding box center [562, 668] width 614 height 26
